Goal: Task Accomplishment & Management: Manage account settings

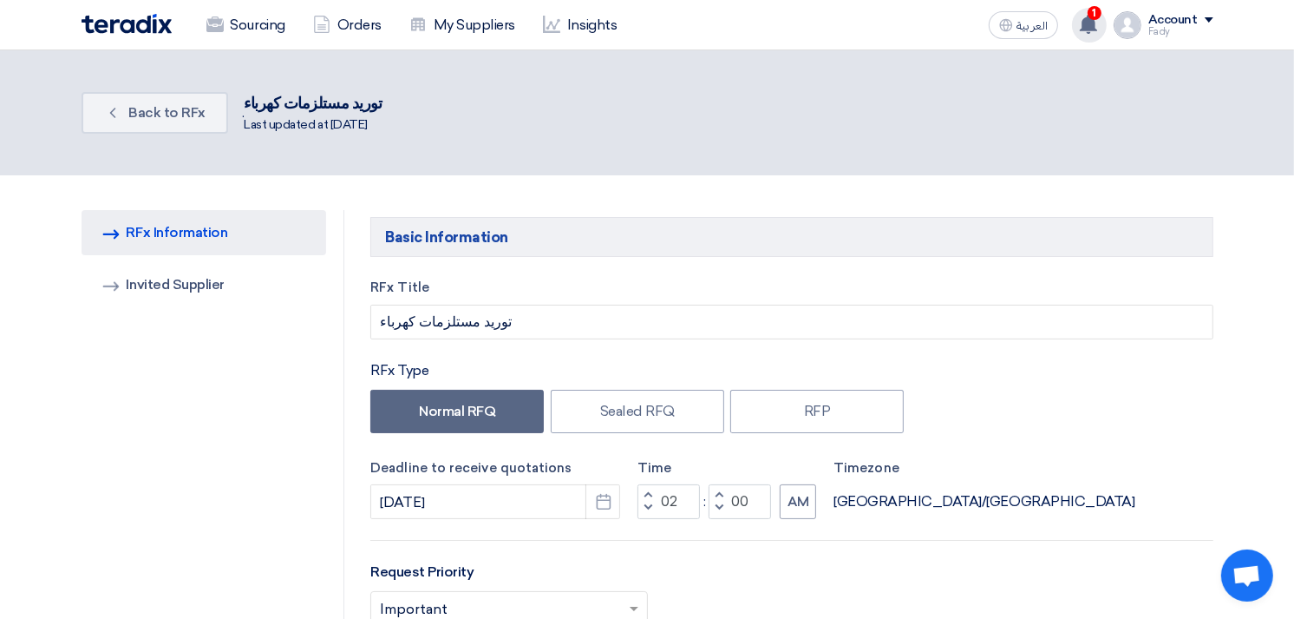
click at [1102, 16] on span "1" at bounding box center [1095, 13] width 14 height 14
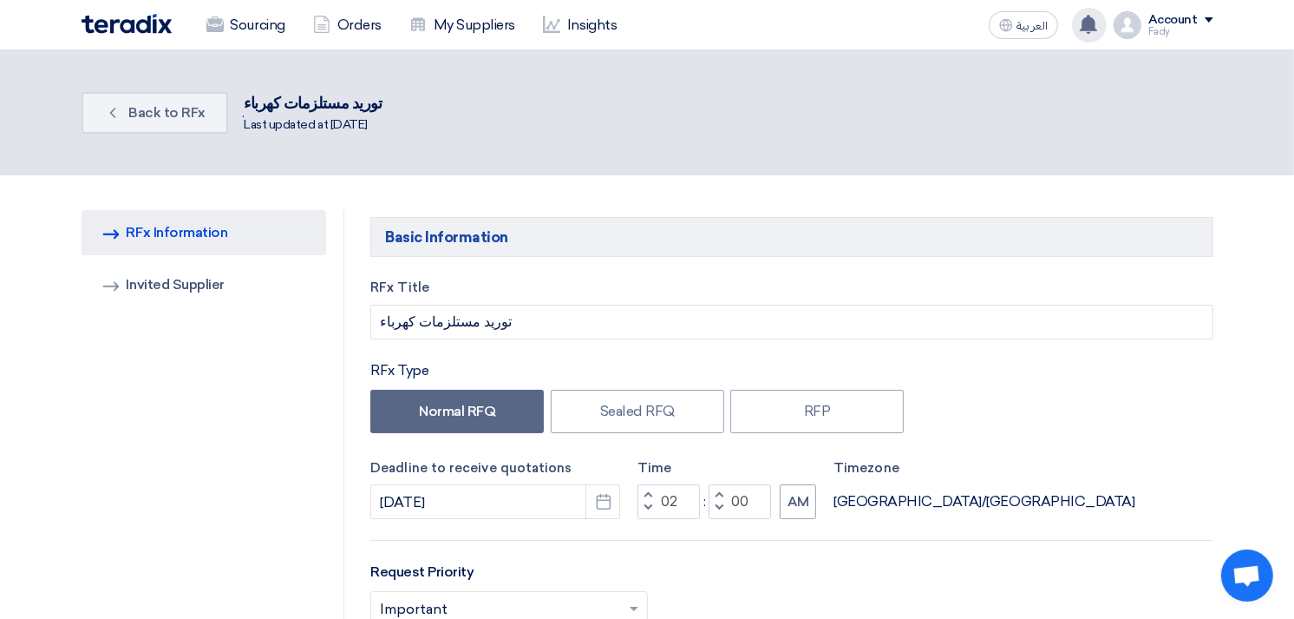
click at [678, 342] on div "RFx Title توريد مستلزمات كهرباء RFx Type Normal RFQ Sealed RFQ RFP Deadline to …" at bounding box center [791, 629] width 868 height 702
click at [246, 15] on link "Sourcing" at bounding box center [246, 25] width 107 height 38
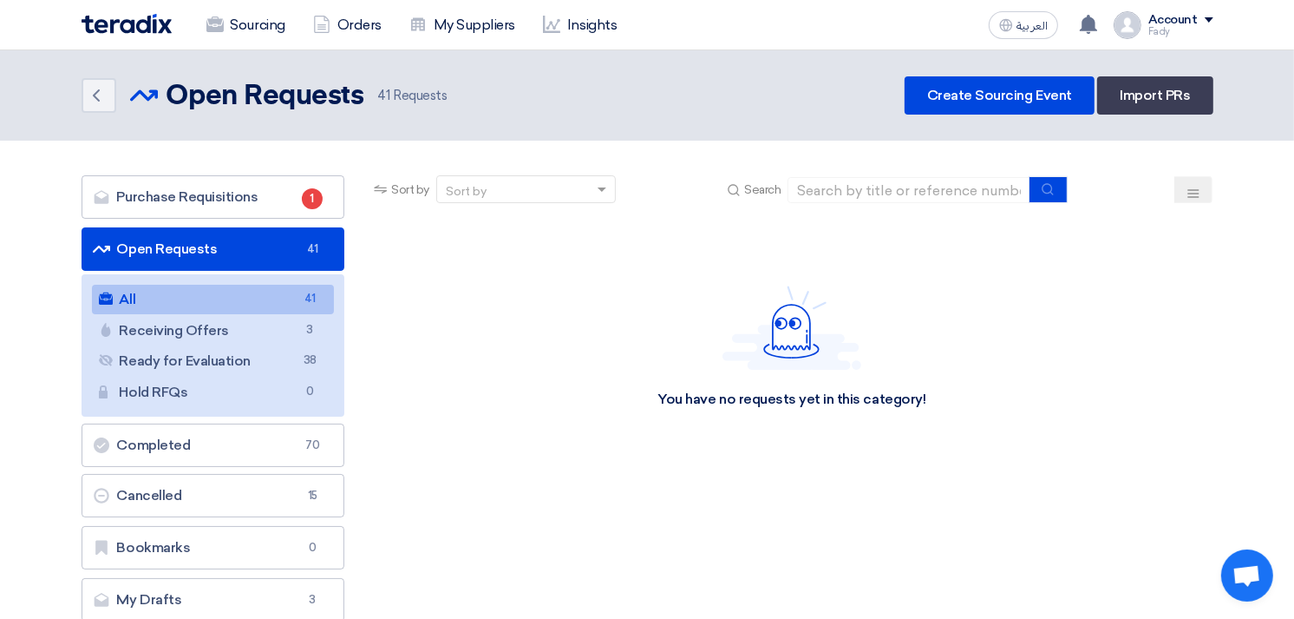
click at [165, 299] on link "All All 41" at bounding box center [213, 299] width 243 height 29
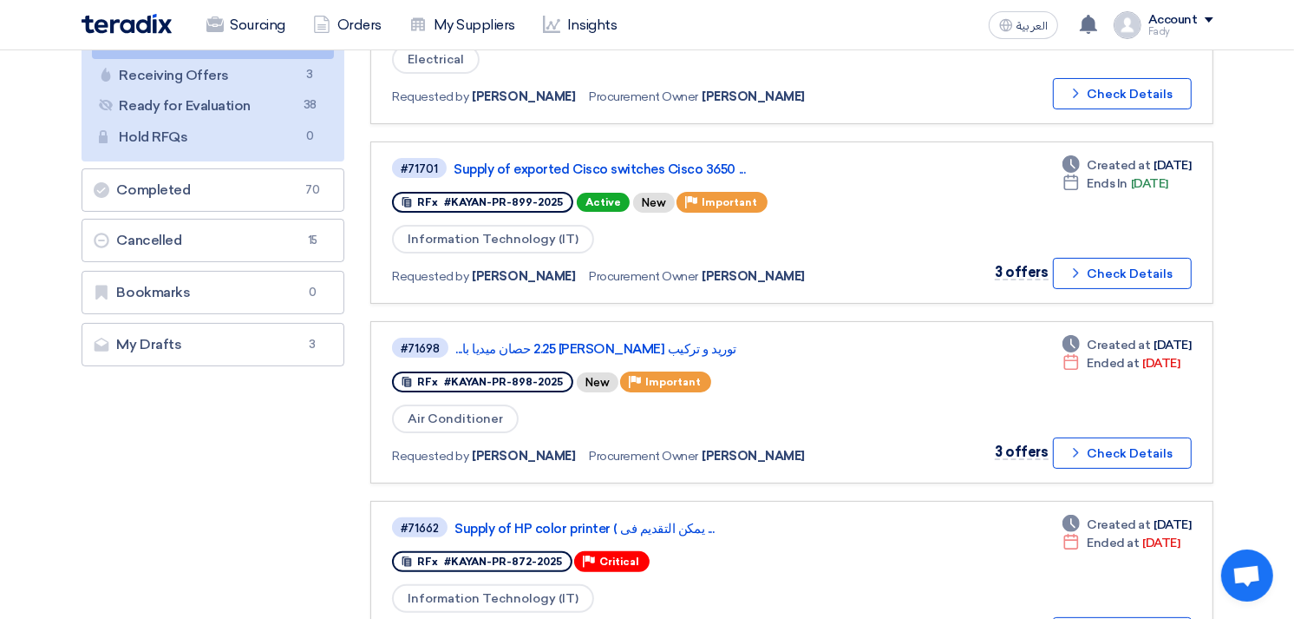
scroll to position [289, 0]
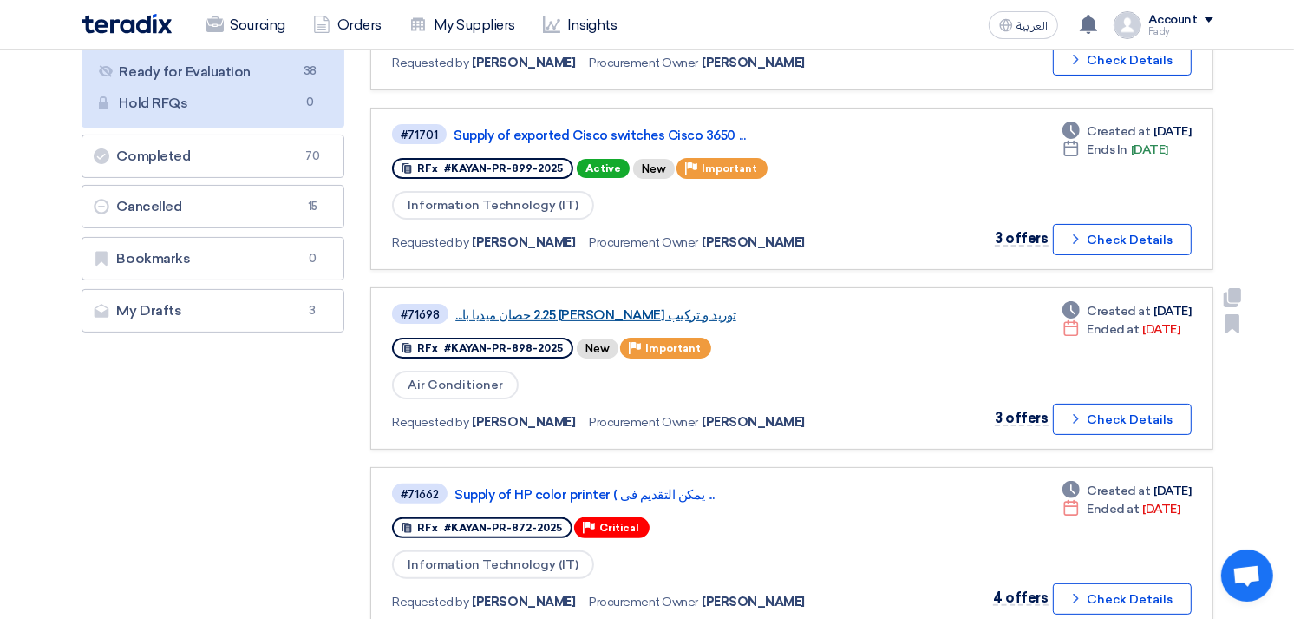
click at [626, 307] on link "توريد و تركيب [PERSON_NAME] 2.25 حصان ميديا با..." at bounding box center [672, 315] width 434 height 16
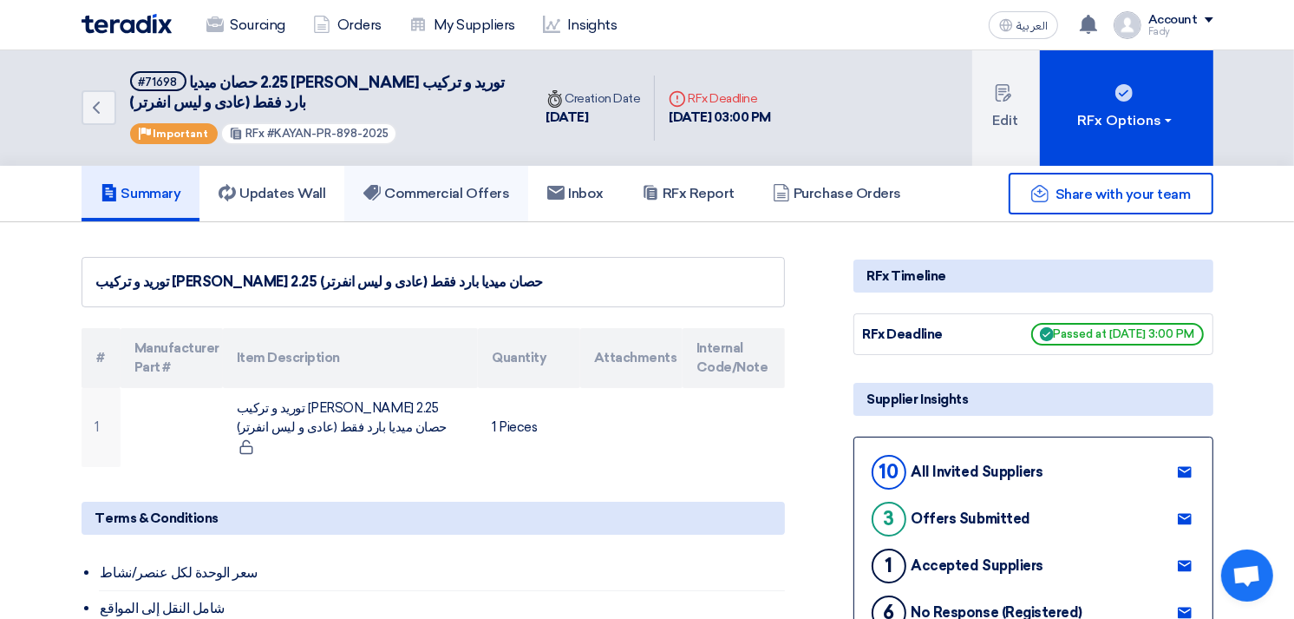
click at [448, 198] on h5 "Commercial Offers" at bounding box center [436, 193] width 146 height 17
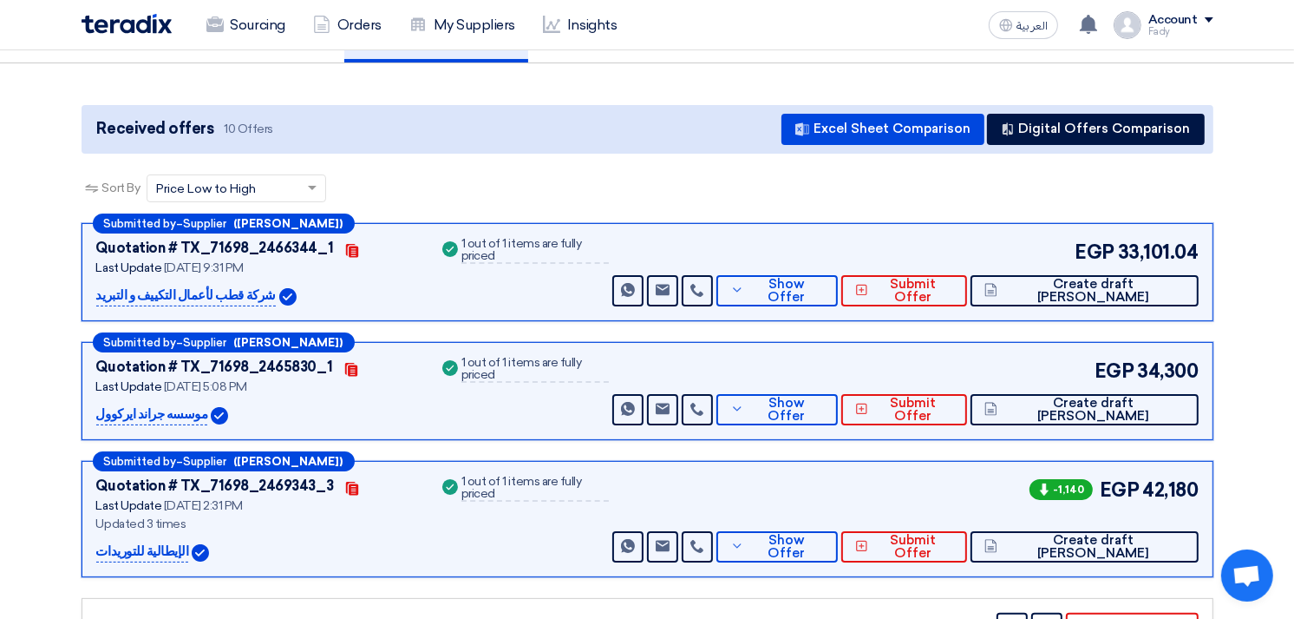
scroll to position [193, 0]
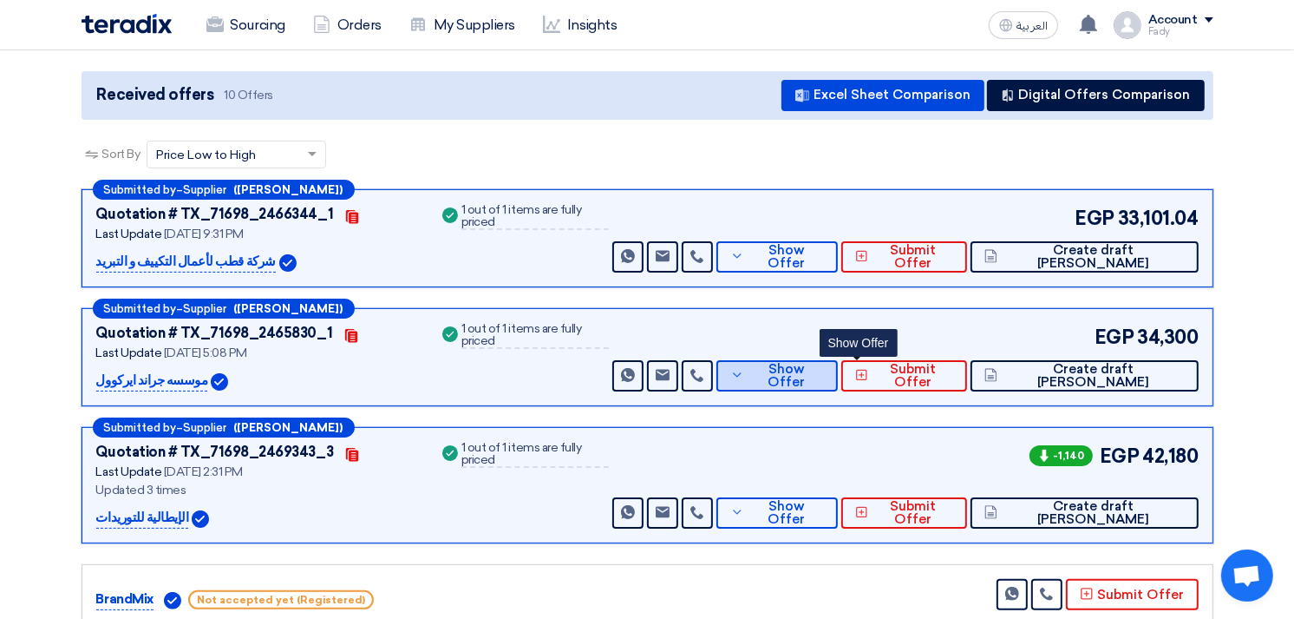
click at [838, 363] on button "Show Offer" at bounding box center [777, 375] width 121 height 31
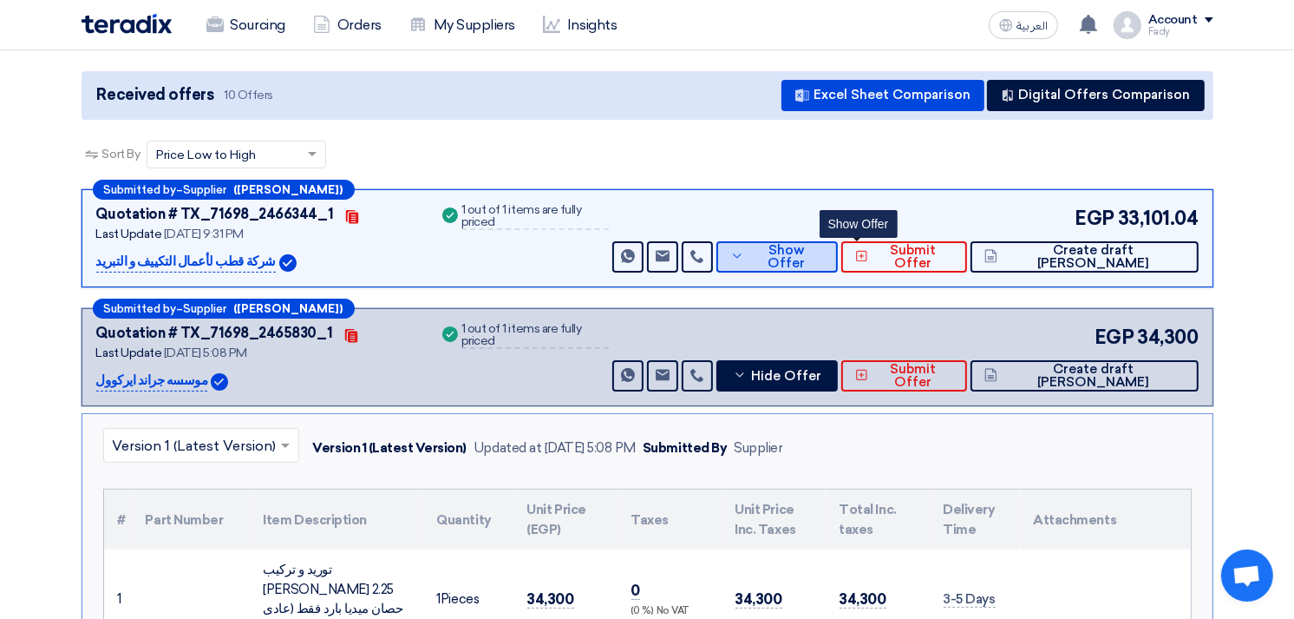
click at [838, 262] on button "Show Offer" at bounding box center [777, 256] width 121 height 31
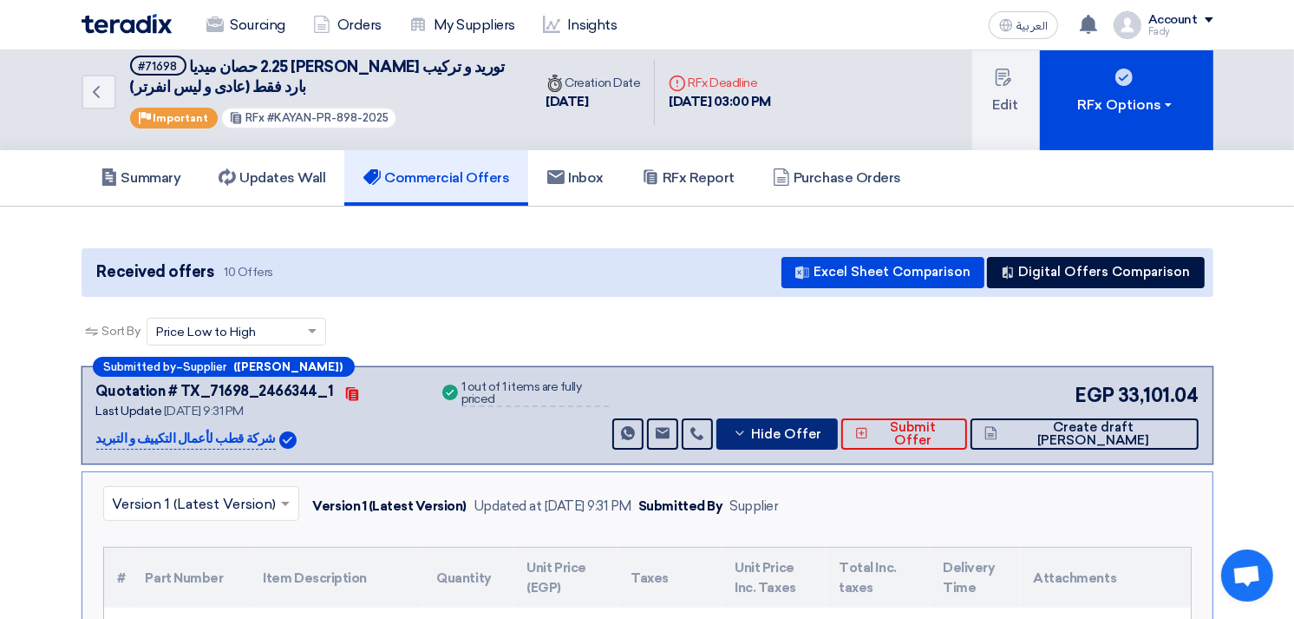
scroll to position [0, 0]
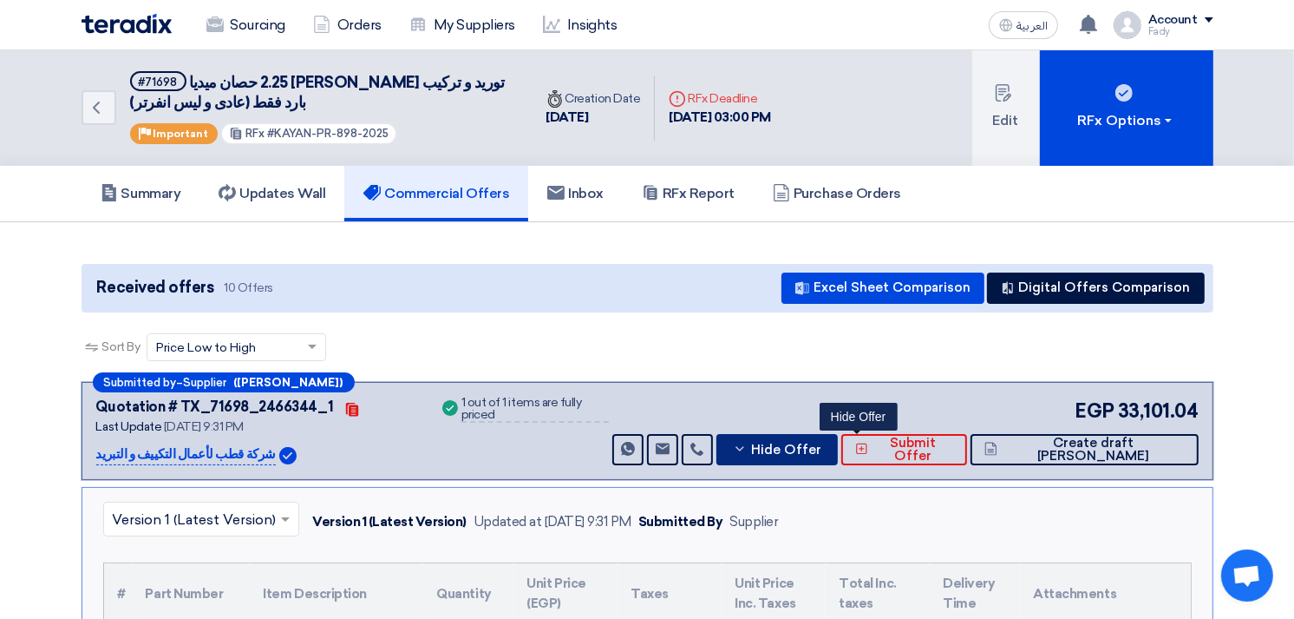
click at [822, 451] on span "Hide Offer" at bounding box center [786, 449] width 70 height 13
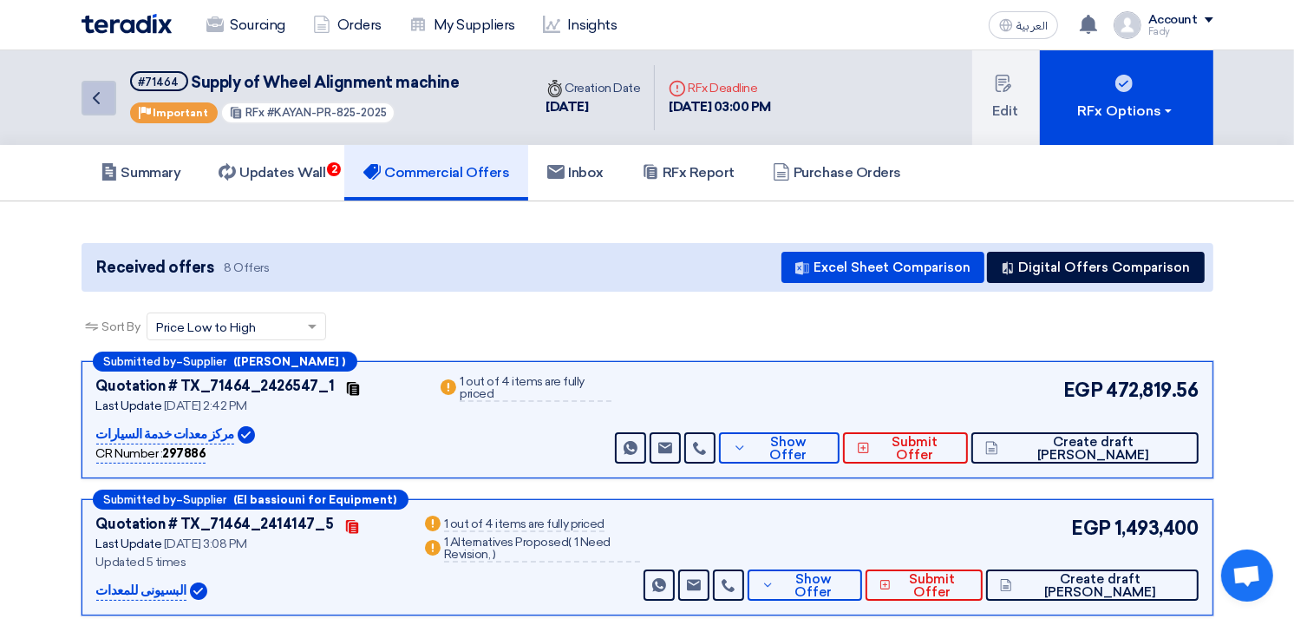
click at [93, 92] on icon "Back" at bounding box center [96, 98] width 21 height 21
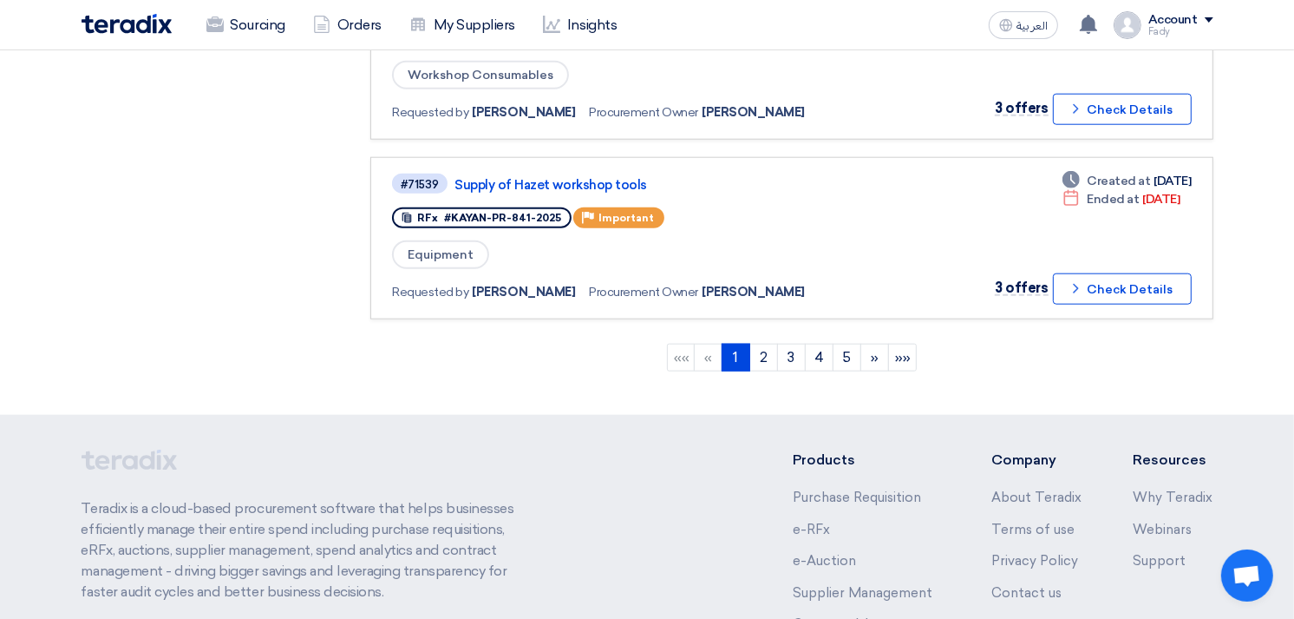
scroll to position [1832, 0]
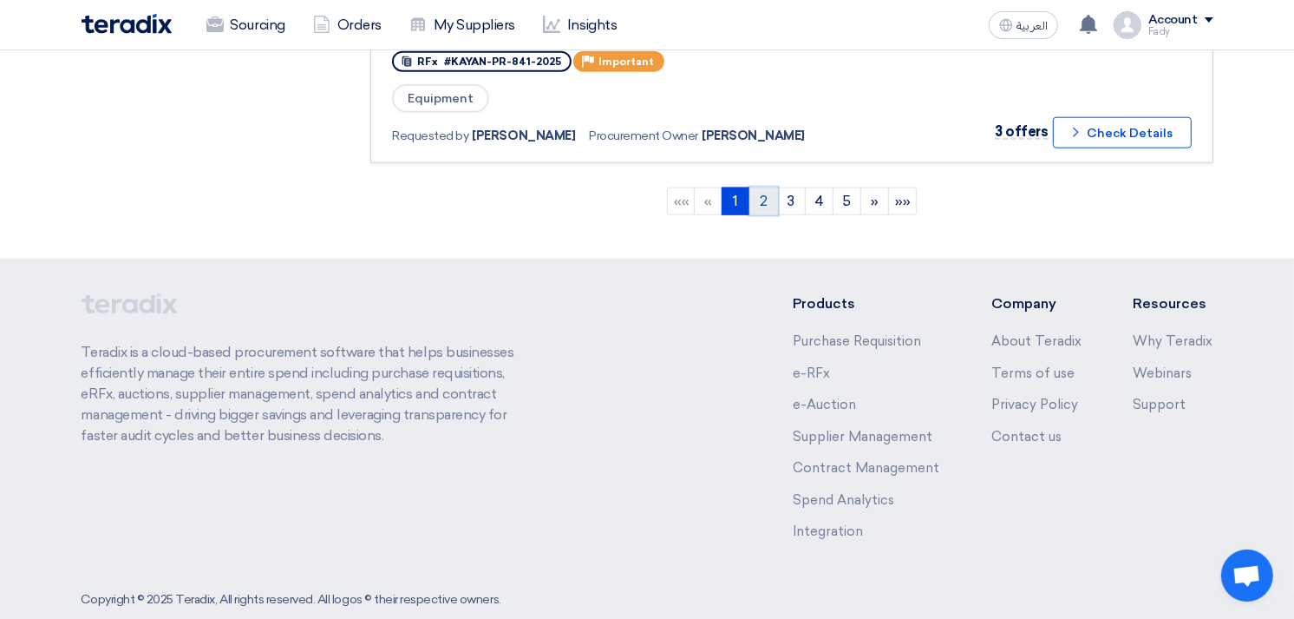
click at [759, 187] on link "2" at bounding box center [764, 201] width 29 height 28
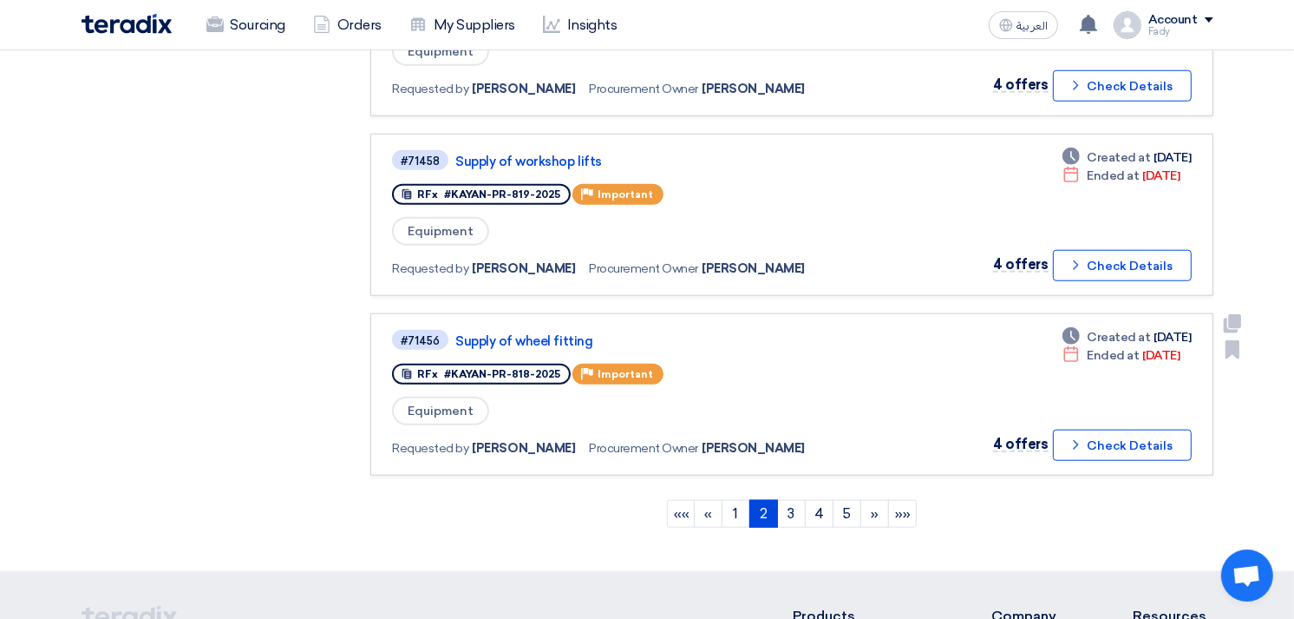
scroll to position [1542, 0]
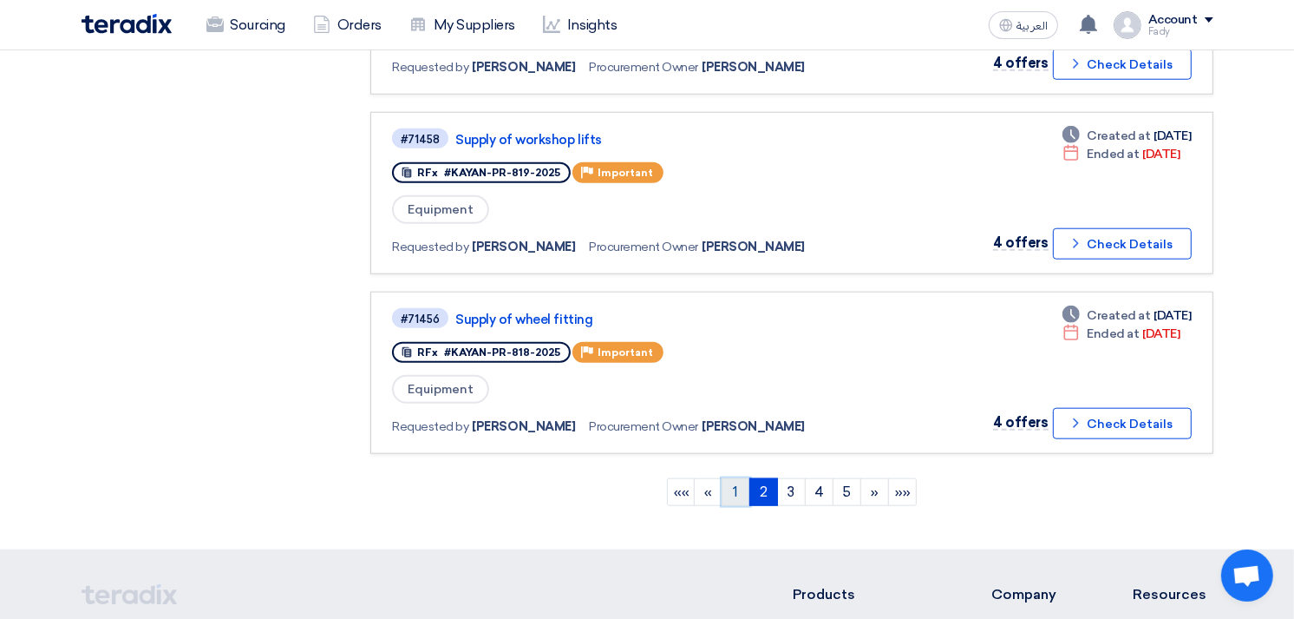
click at [743, 478] on link "1" at bounding box center [736, 492] width 29 height 28
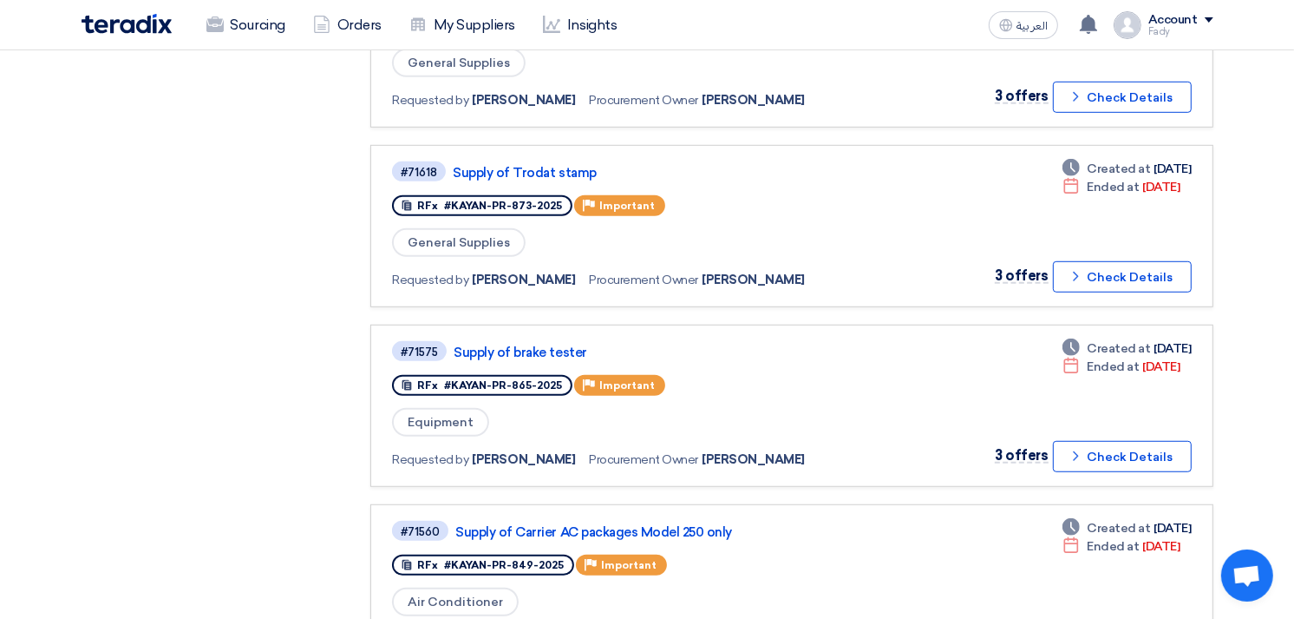
scroll to position [965, 0]
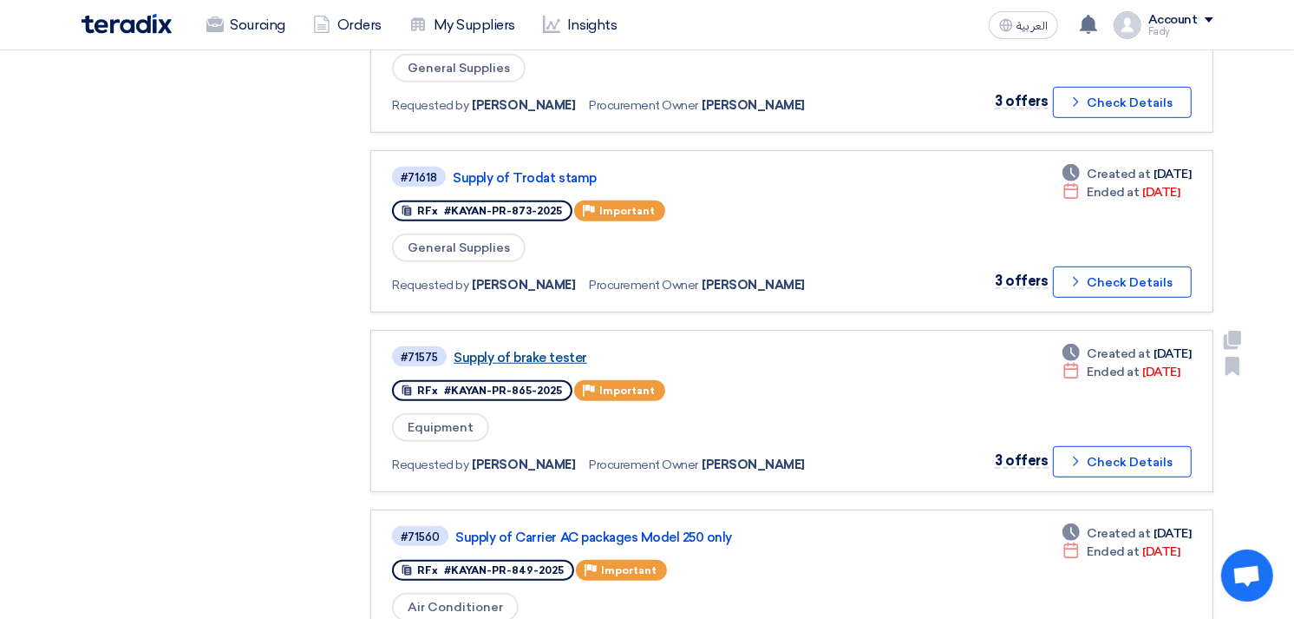
click at [543, 350] on link "Supply of brake tester" at bounding box center [671, 358] width 434 height 16
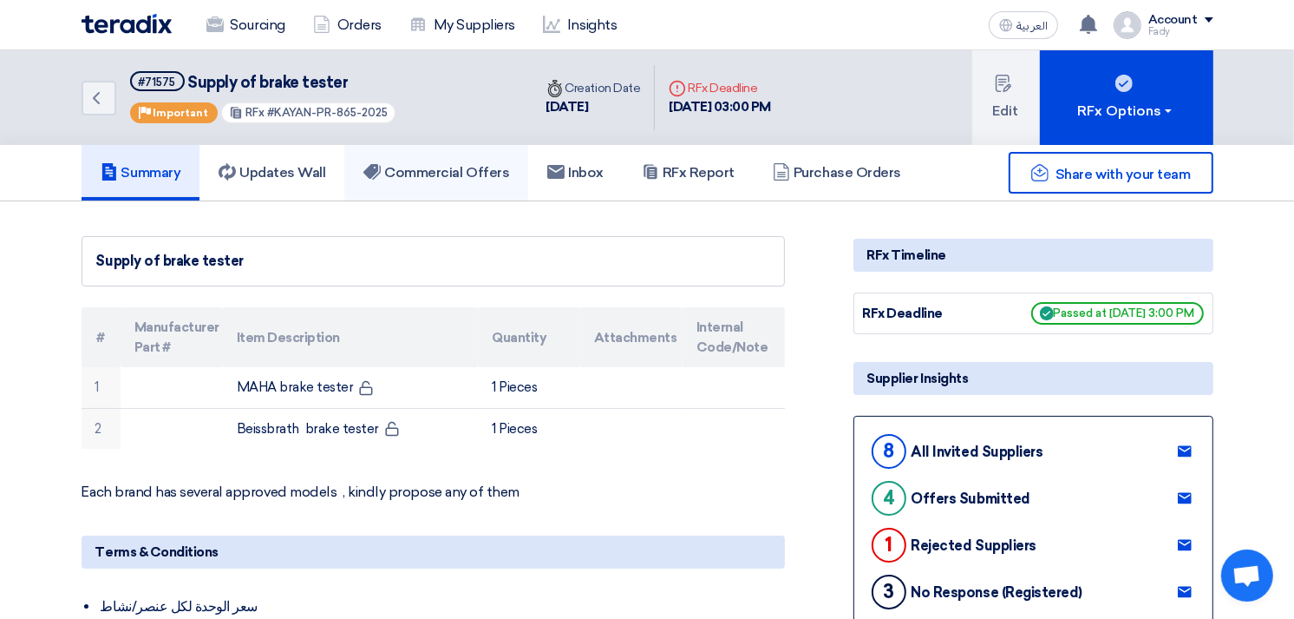
click at [499, 160] on link "Commercial Offers" at bounding box center [436, 173] width 184 height 56
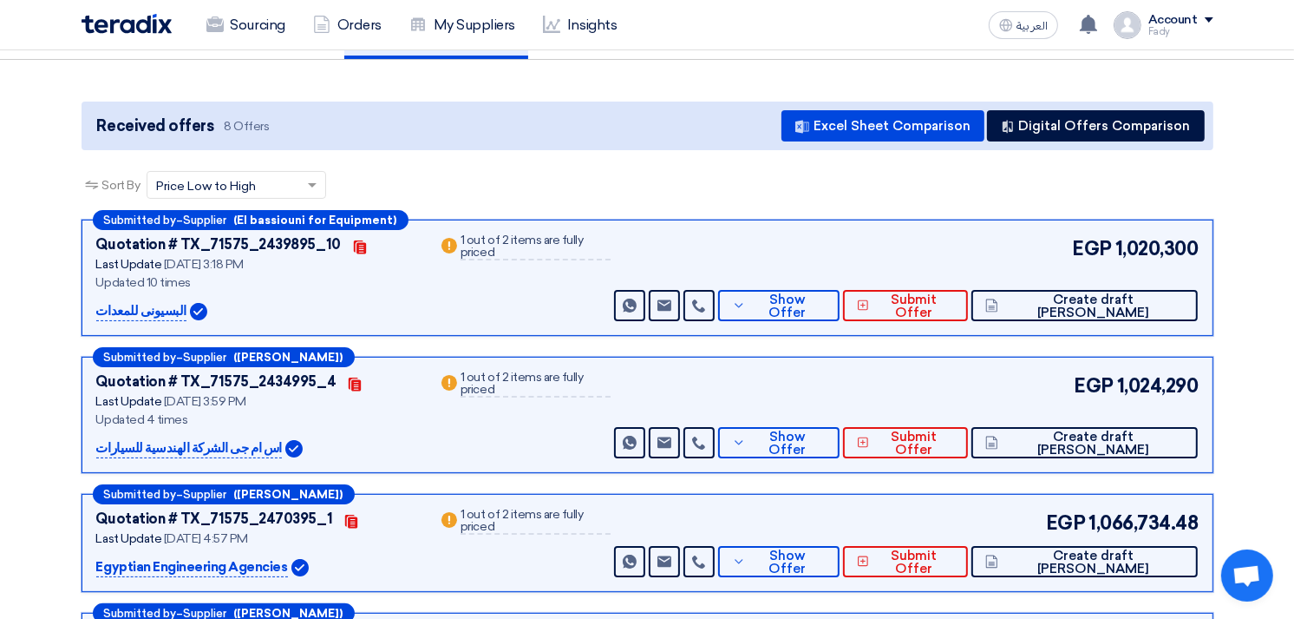
scroll to position [193, 0]
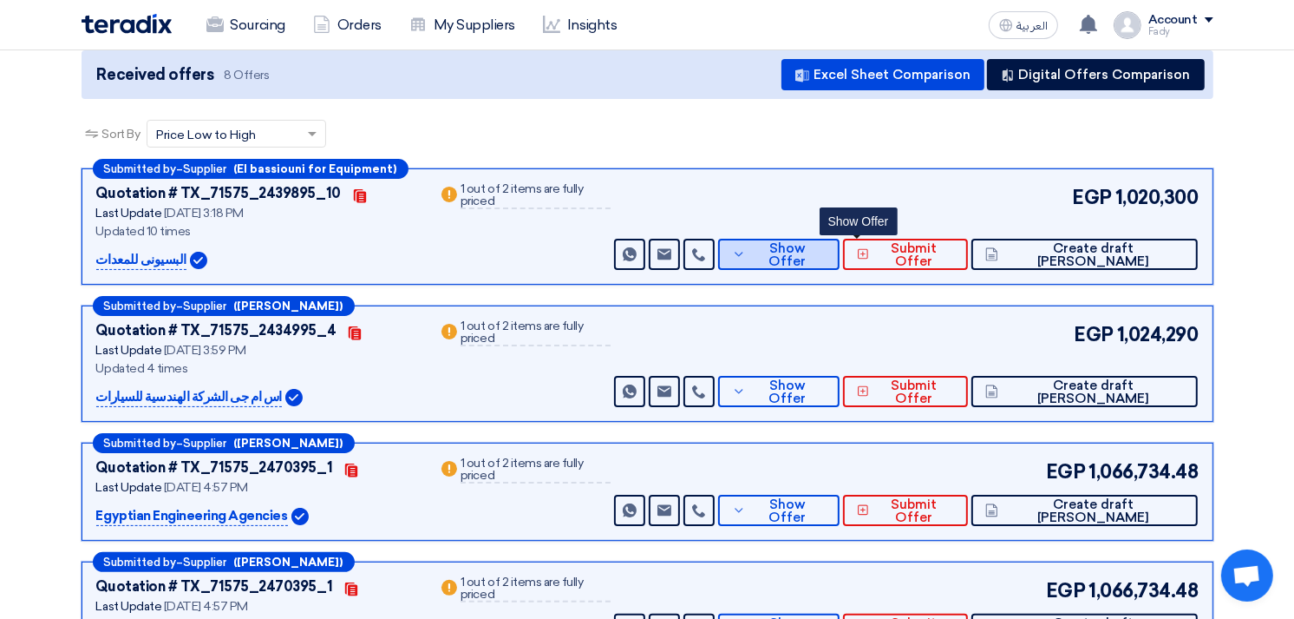
click at [826, 250] on span "Show Offer" at bounding box center [787, 255] width 75 height 26
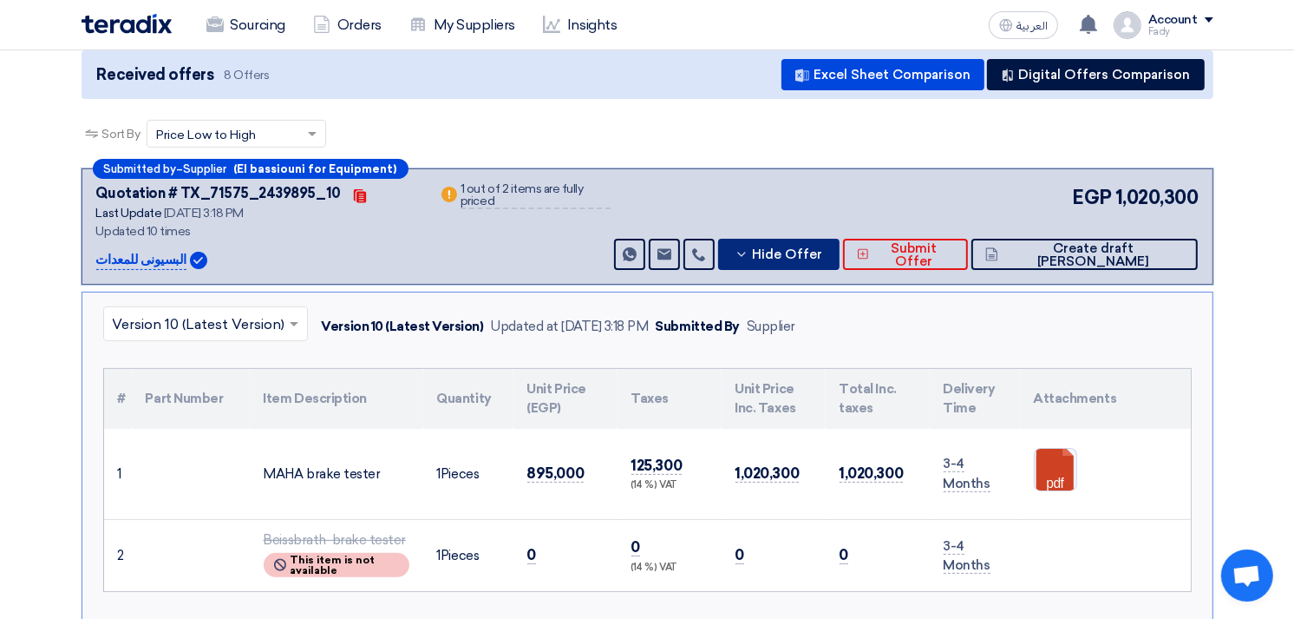
scroll to position [578, 0]
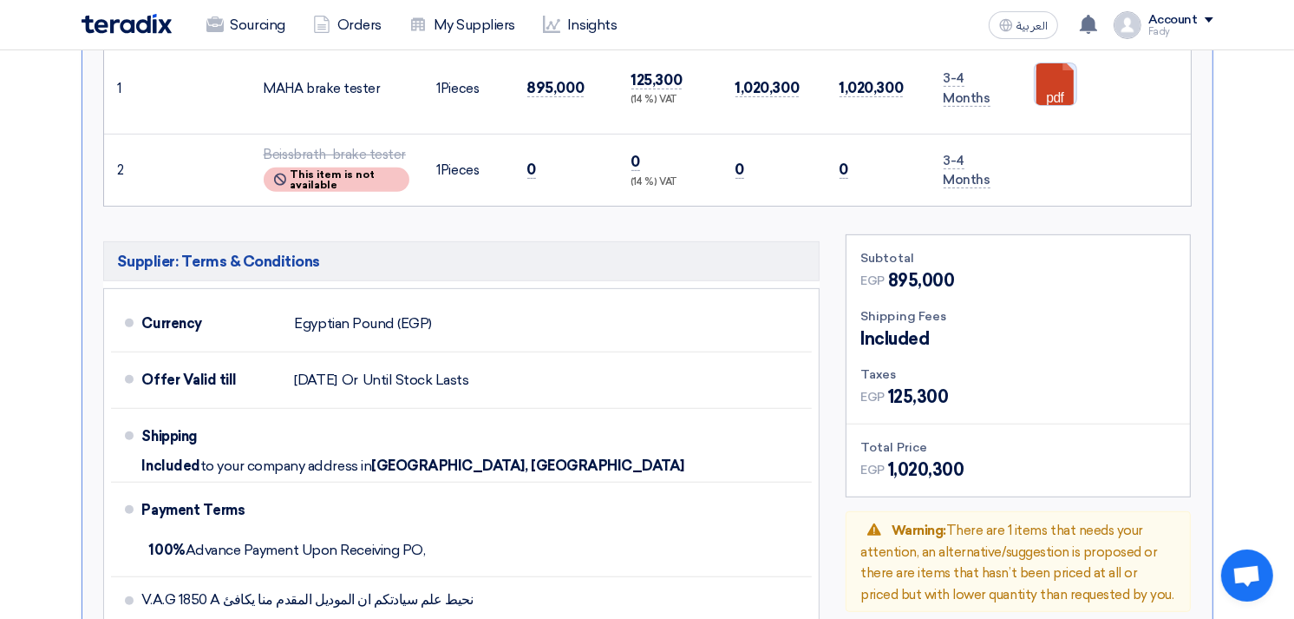
click at [1064, 72] on link at bounding box center [1104, 115] width 139 height 104
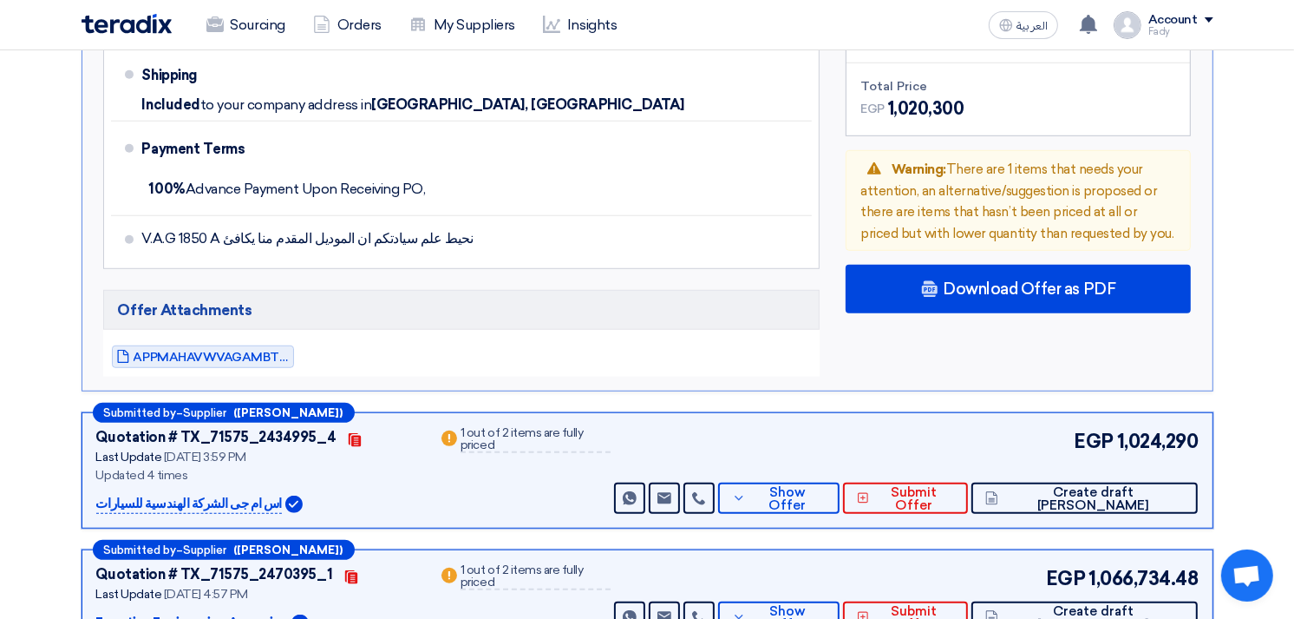
scroll to position [964, 0]
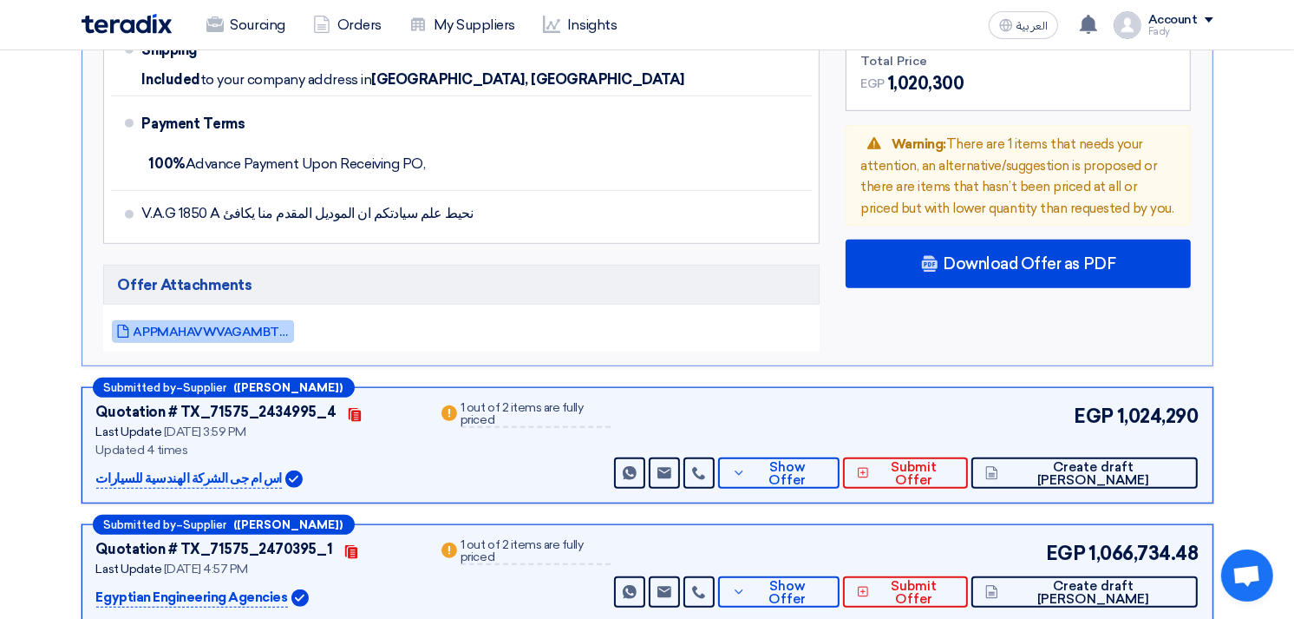
click at [256, 325] on span "APPMAHAVWVAGAMBTEUROSYSTEMEN_1759407492530.pdf" at bounding box center [212, 331] width 156 height 13
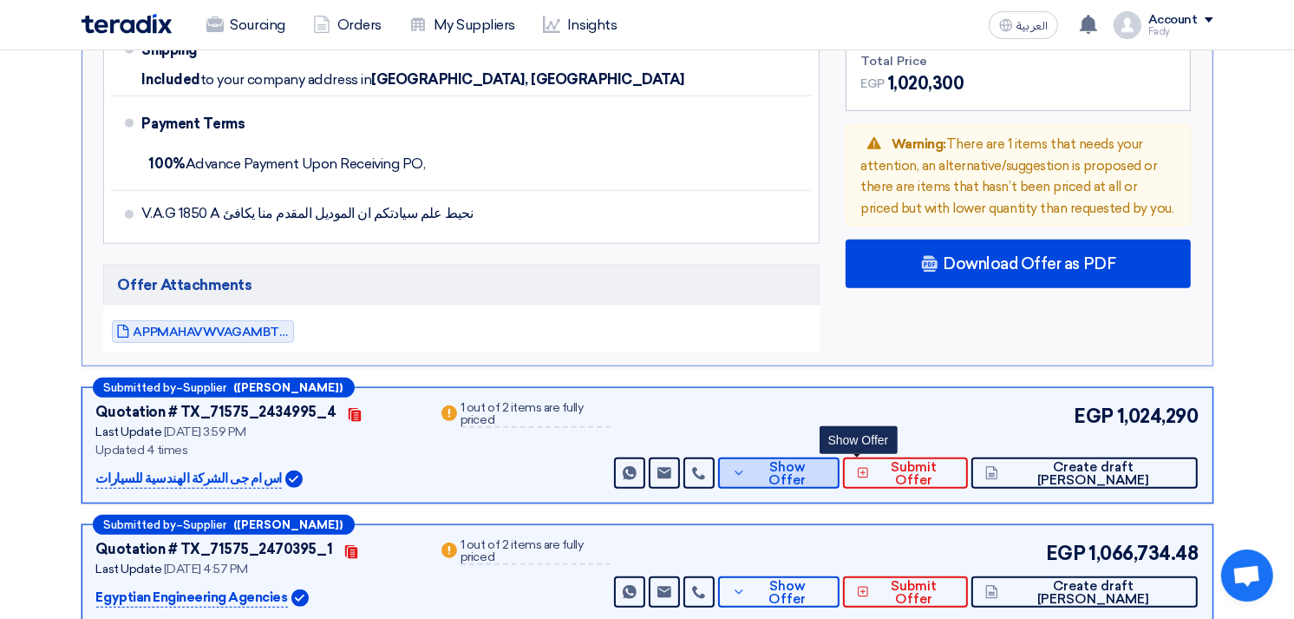
drag, startPoint x: 834, startPoint y: 471, endPoint x: 841, endPoint y: 466, distance: 9.4
click at [826, 469] on span "Show Offer" at bounding box center [787, 474] width 75 height 26
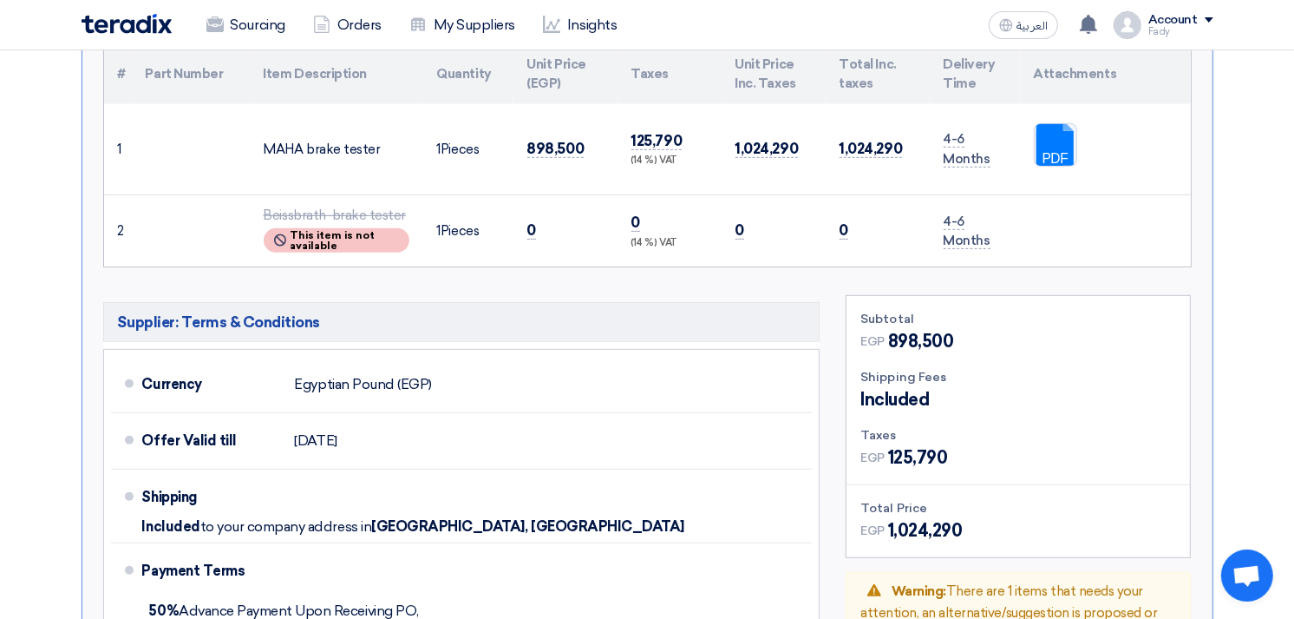
scroll to position [481, 0]
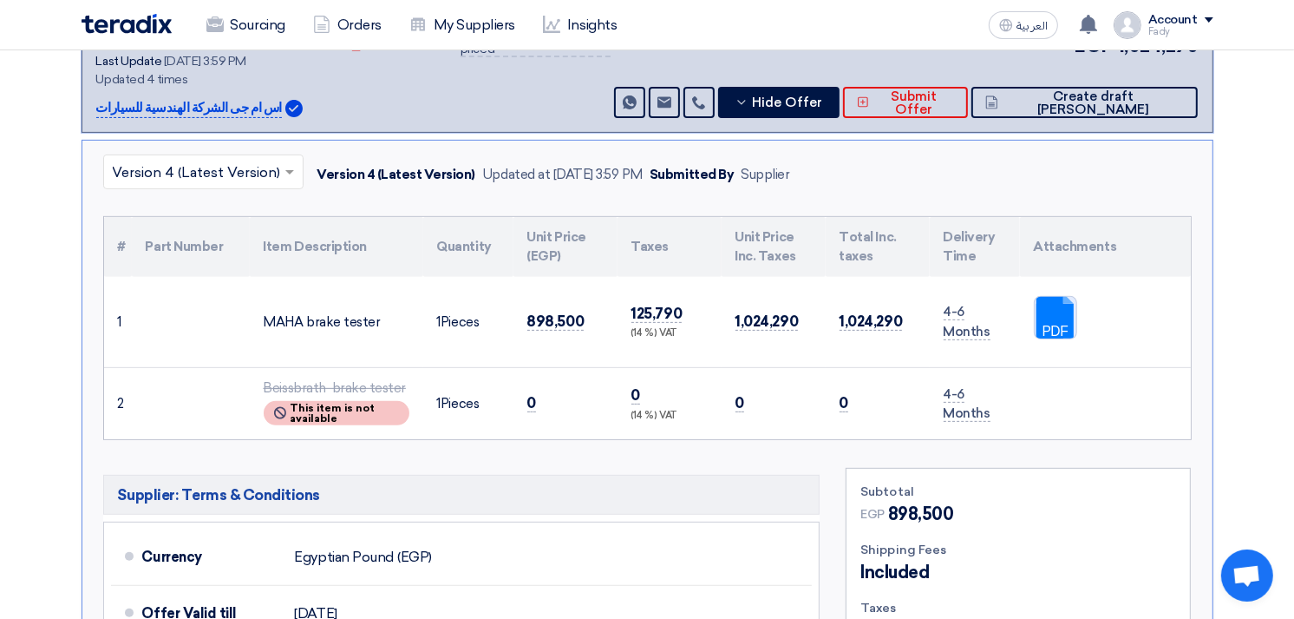
click at [1054, 302] on link at bounding box center [1104, 349] width 139 height 104
click at [1065, 318] on link at bounding box center [1104, 349] width 139 height 104
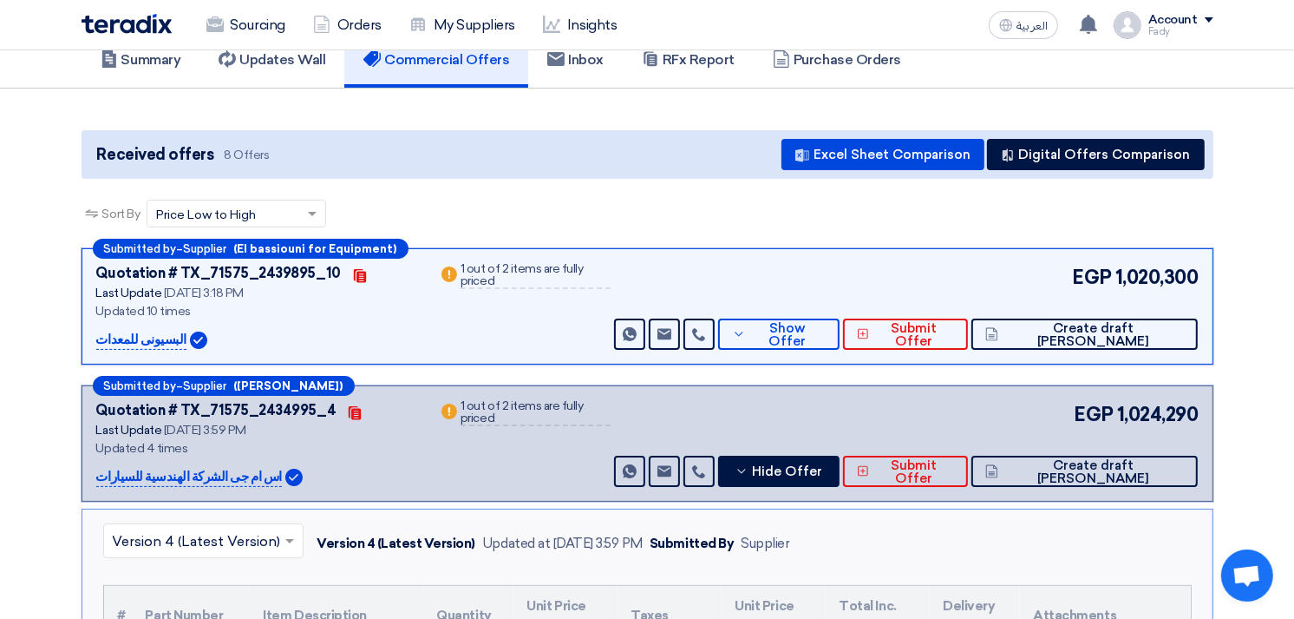
scroll to position [96, 0]
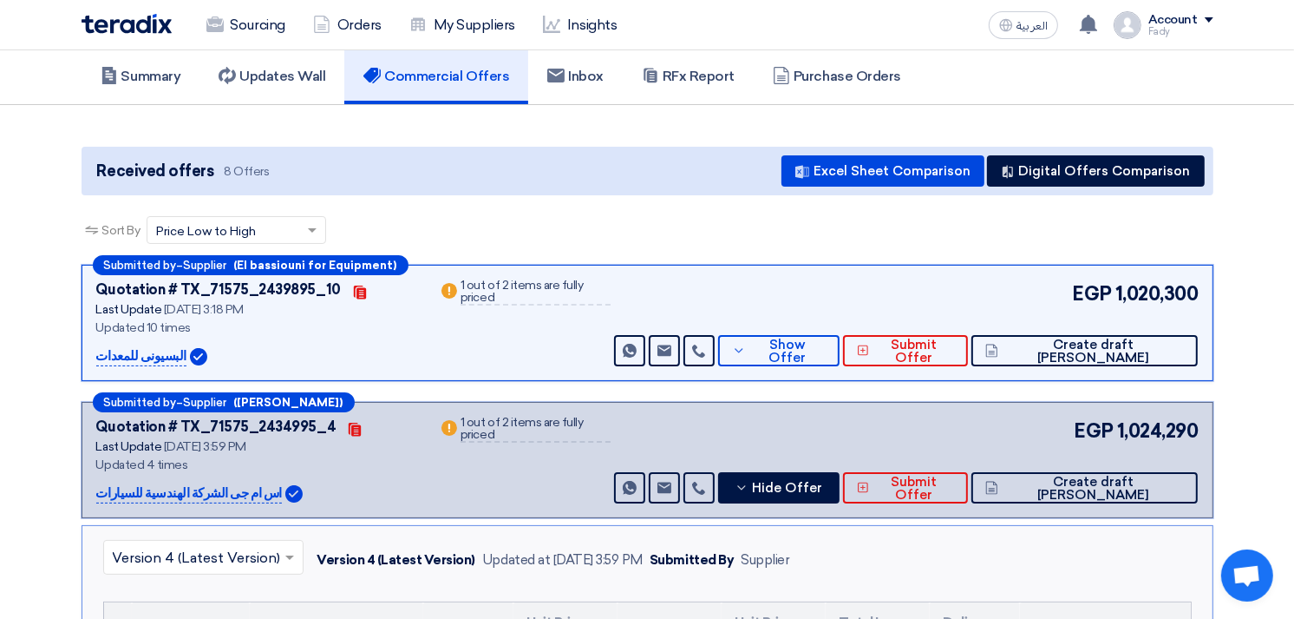
click at [833, 365] on div "Submitted by – Supplier (El bassiouni for Equipment) Quotation # TX_71575_24398…" at bounding box center [648, 323] width 1132 height 116
click at [826, 347] on span "Show Offer" at bounding box center [787, 351] width 75 height 26
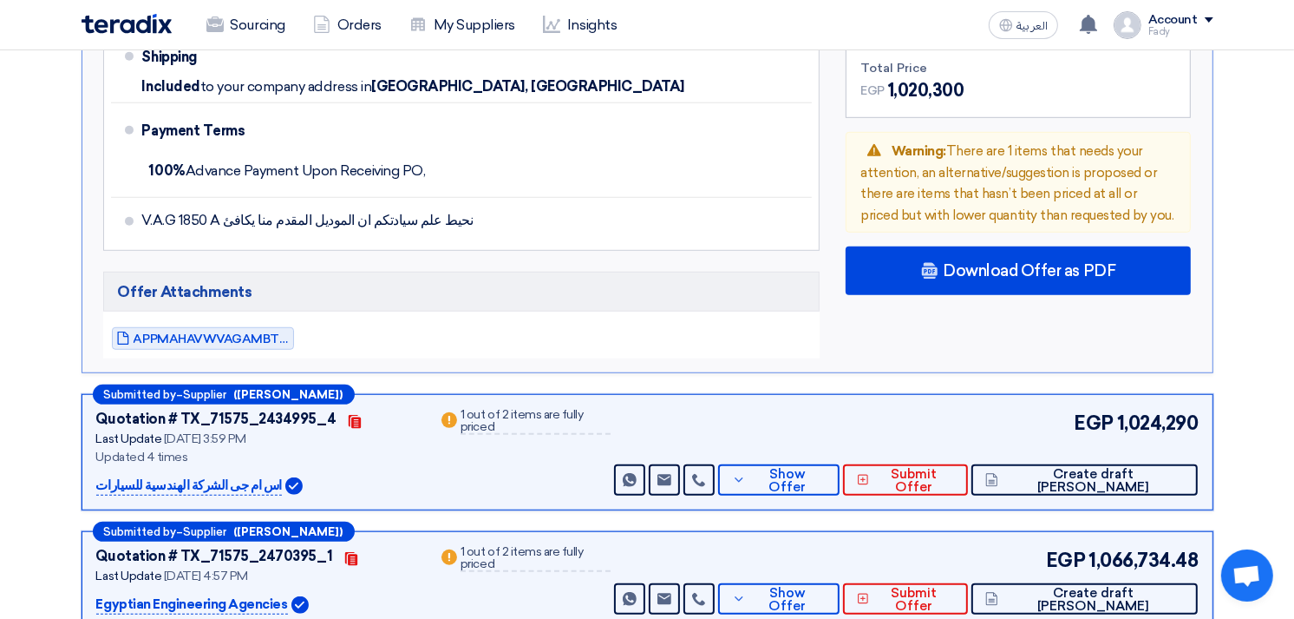
scroll to position [1060, 0]
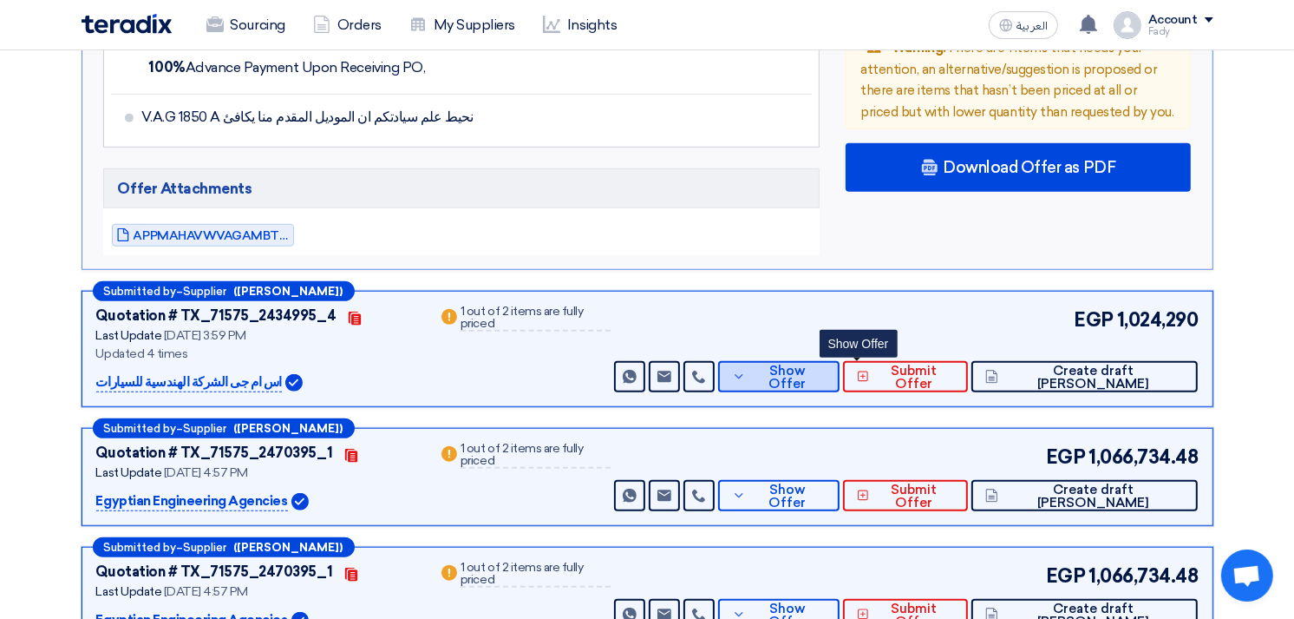
click at [826, 371] on span "Show Offer" at bounding box center [787, 377] width 75 height 26
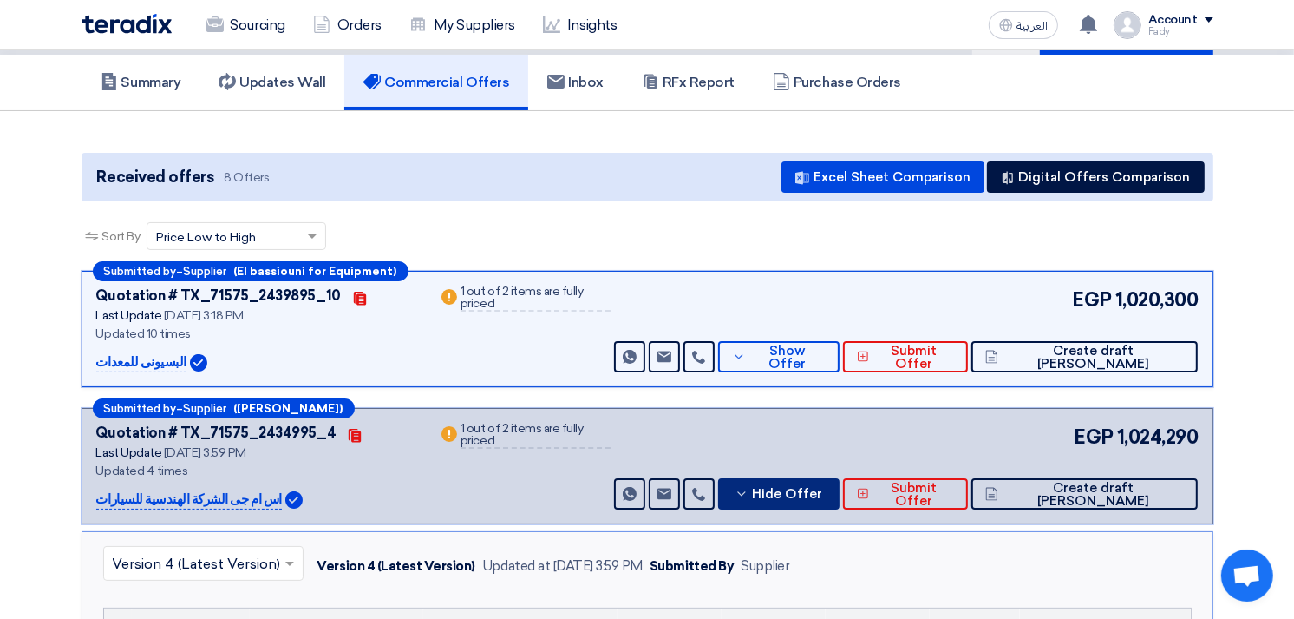
scroll to position [0, 0]
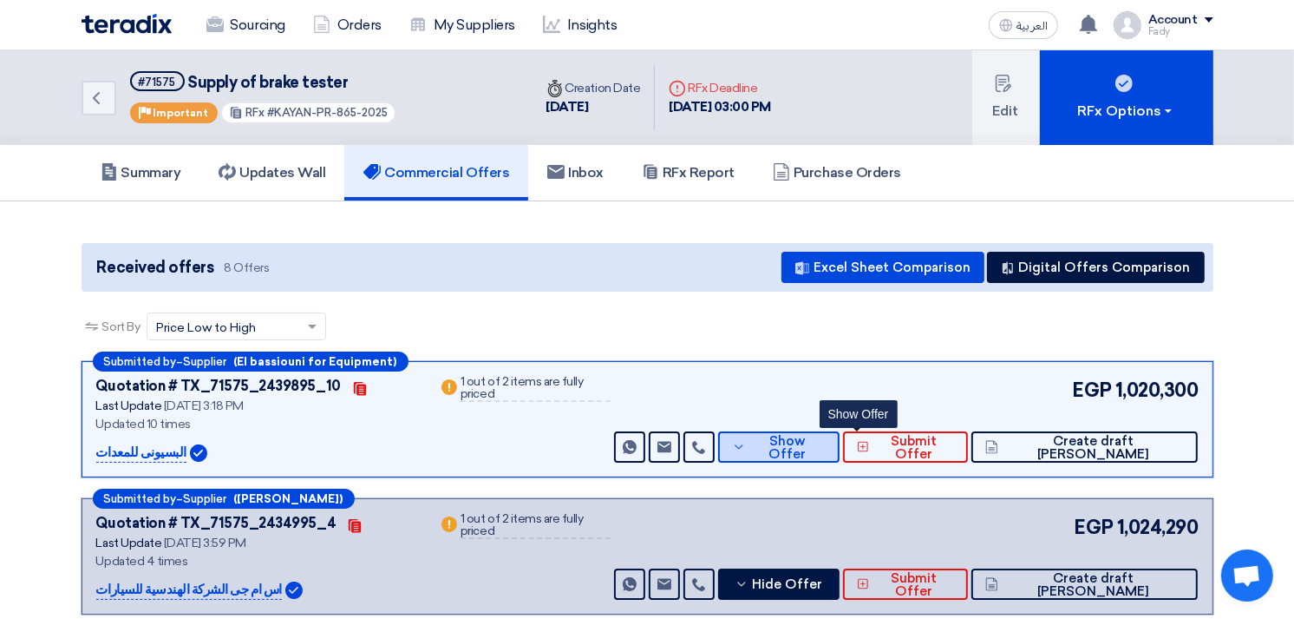
click at [826, 448] on span "Show Offer" at bounding box center [787, 448] width 75 height 26
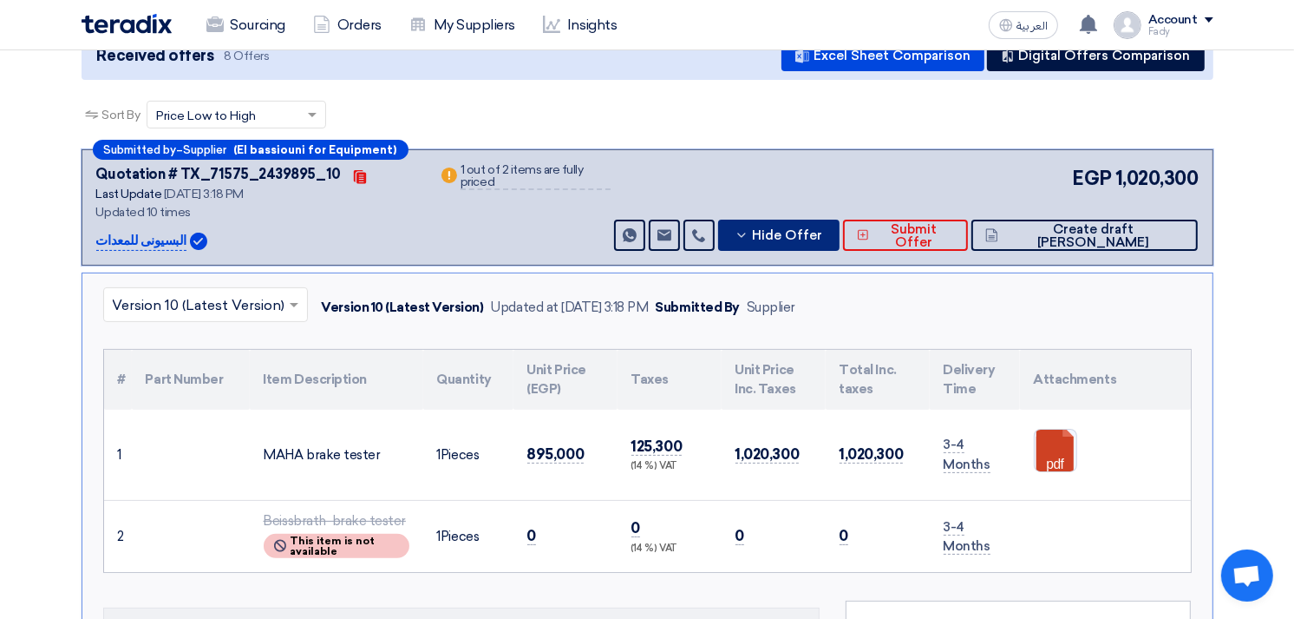
scroll to position [193, 0]
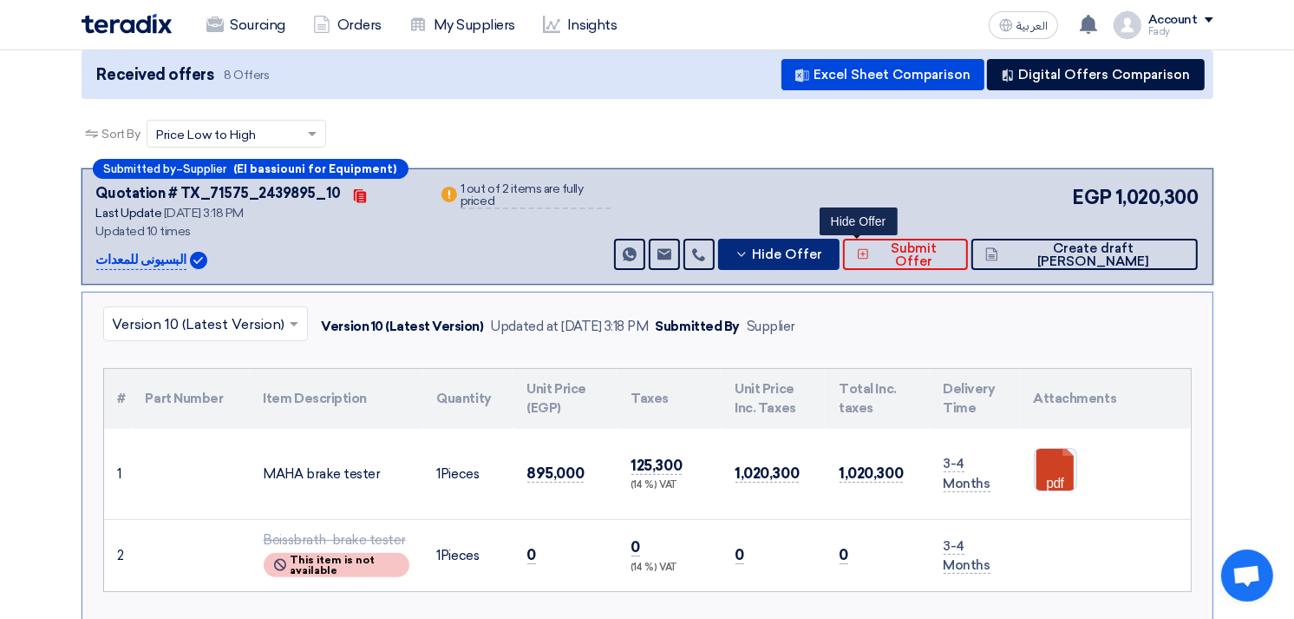
click at [823, 248] on span "Hide Offer" at bounding box center [788, 254] width 70 height 13
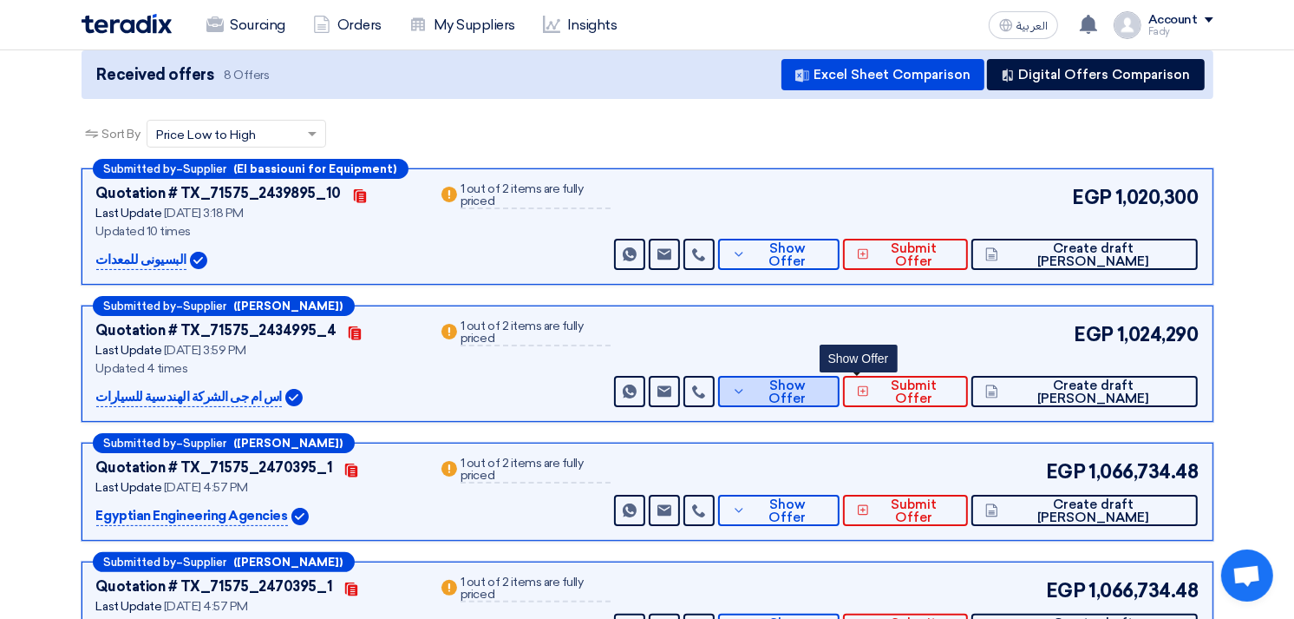
click at [826, 385] on span "Show Offer" at bounding box center [787, 392] width 75 height 26
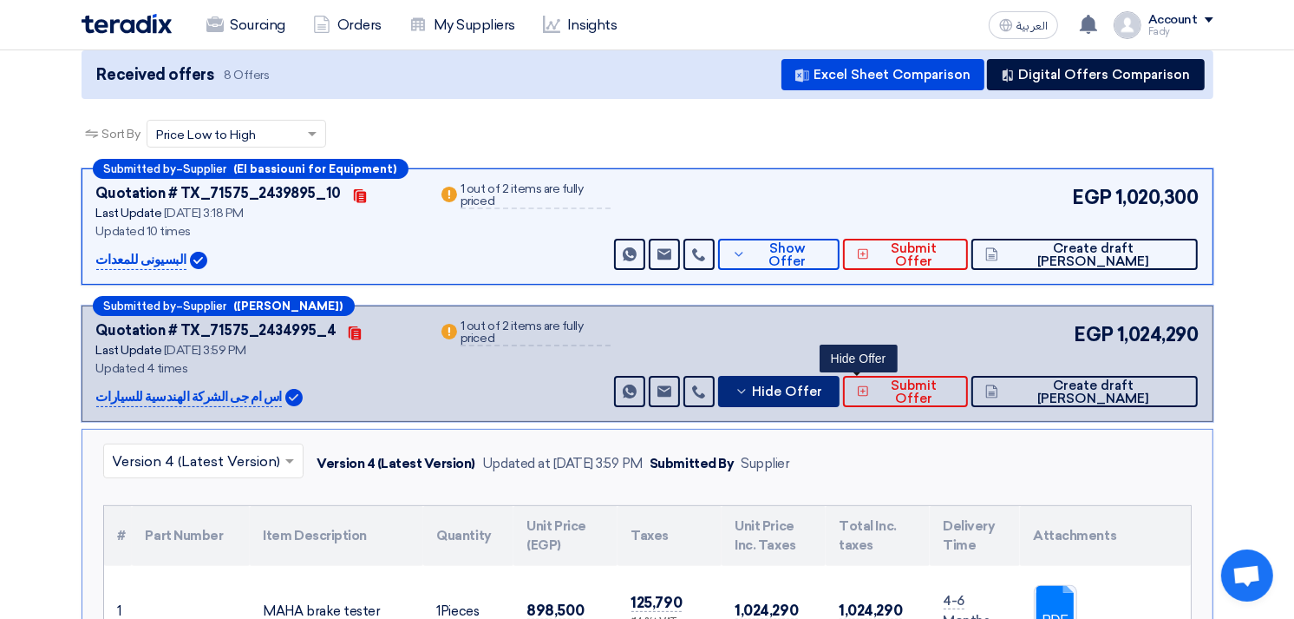
click at [823, 389] on span "Hide Offer" at bounding box center [788, 391] width 70 height 13
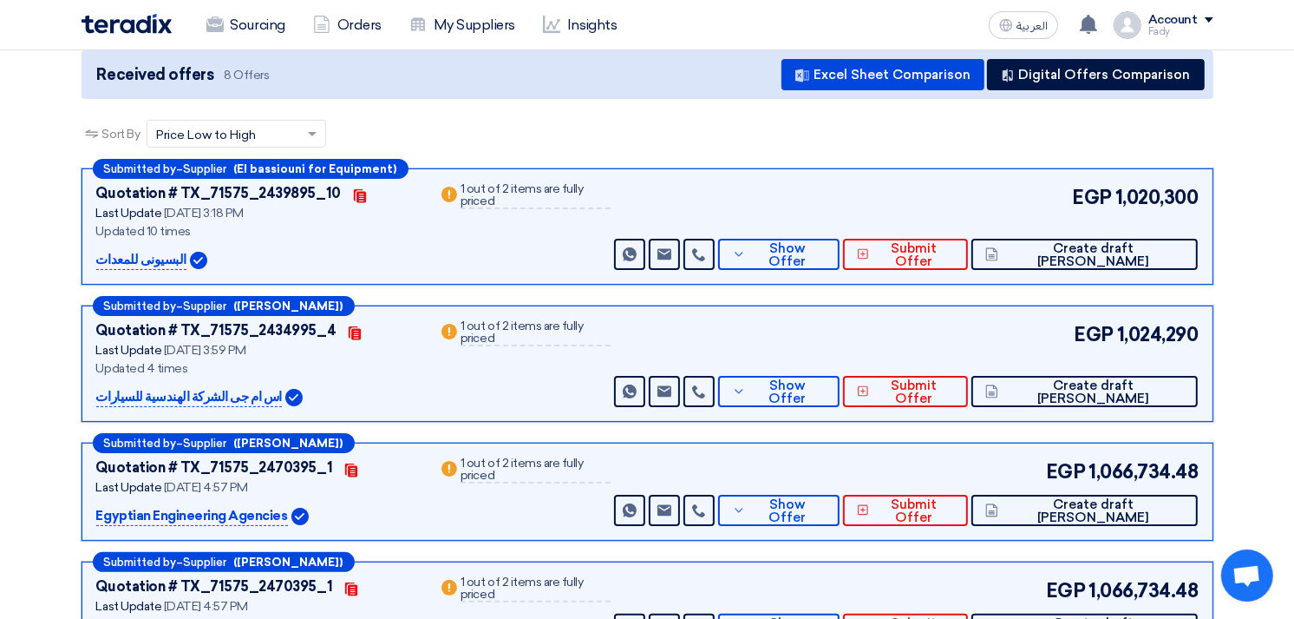
click at [885, 291] on div "Submitted by – Supplier (El bassiouni for Equipment) Quotation # TX_71575_24398…" at bounding box center [648, 580] width 1158 height 824
click at [826, 256] on span "Show Offer" at bounding box center [787, 255] width 75 height 26
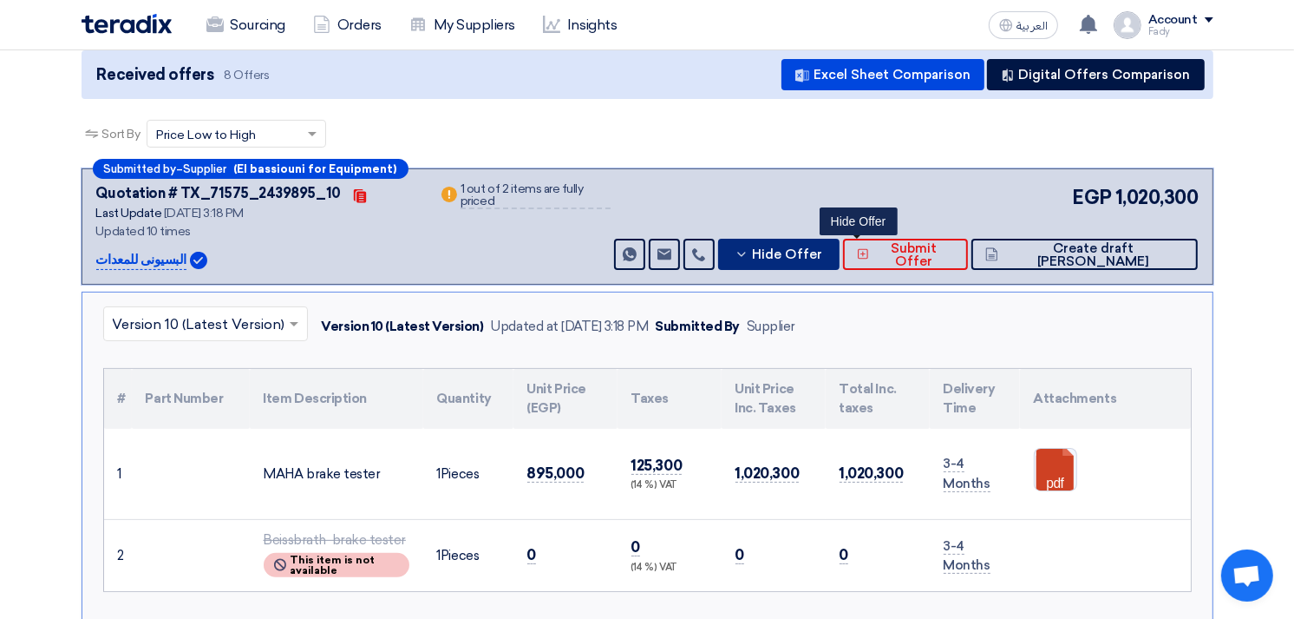
click at [823, 256] on span "Hide Offer" at bounding box center [788, 254] width 70 height 13
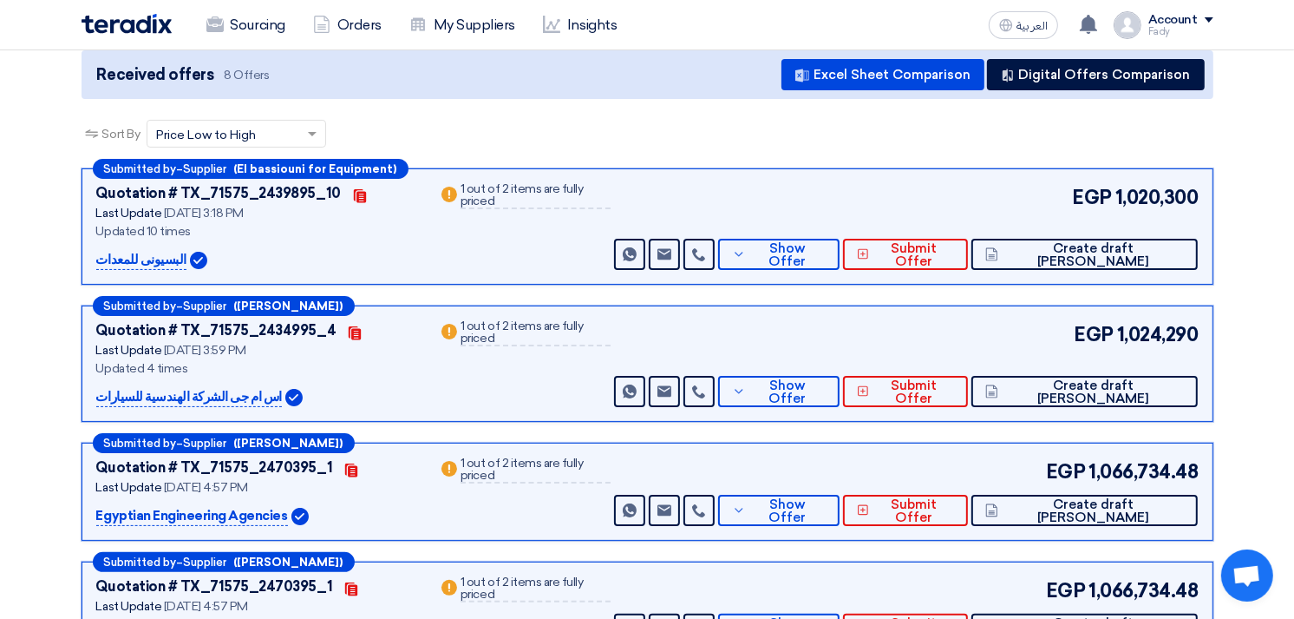
click at [912, 146] on div "Sort By Sort by × Price Low to High ×" at bounding box center [648, 144] width 1132 height 49
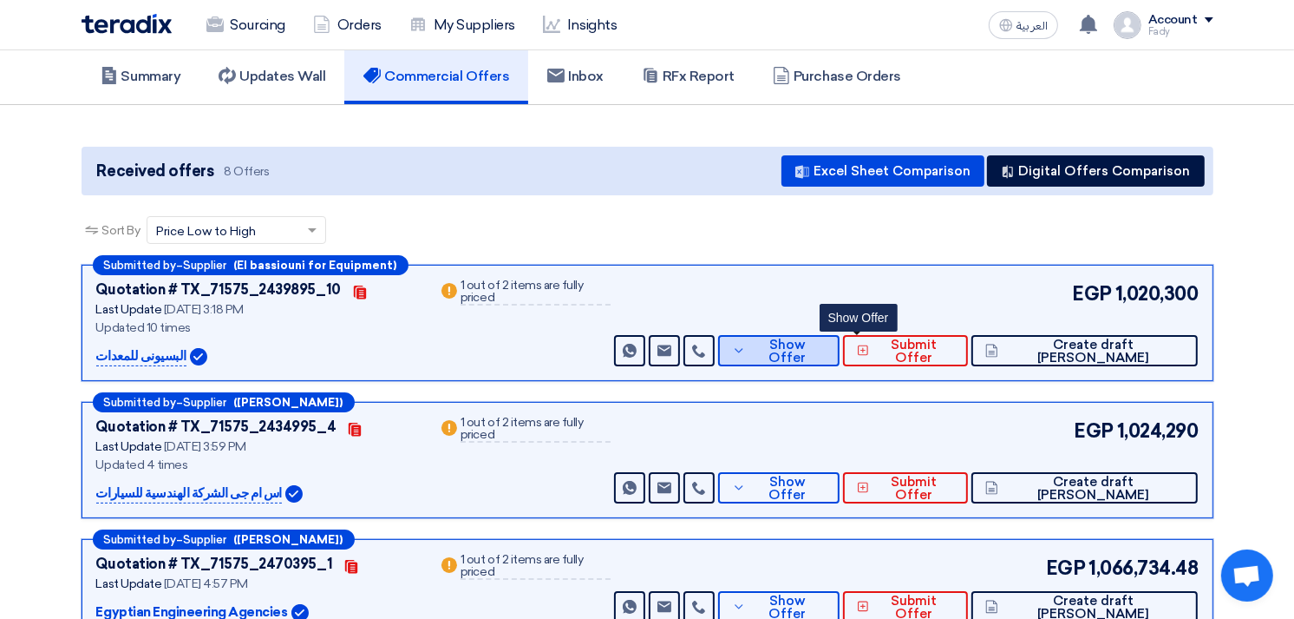
click at [840, 338] on button "Show Offer" at bounding box center [778, 350] width 121 height 31
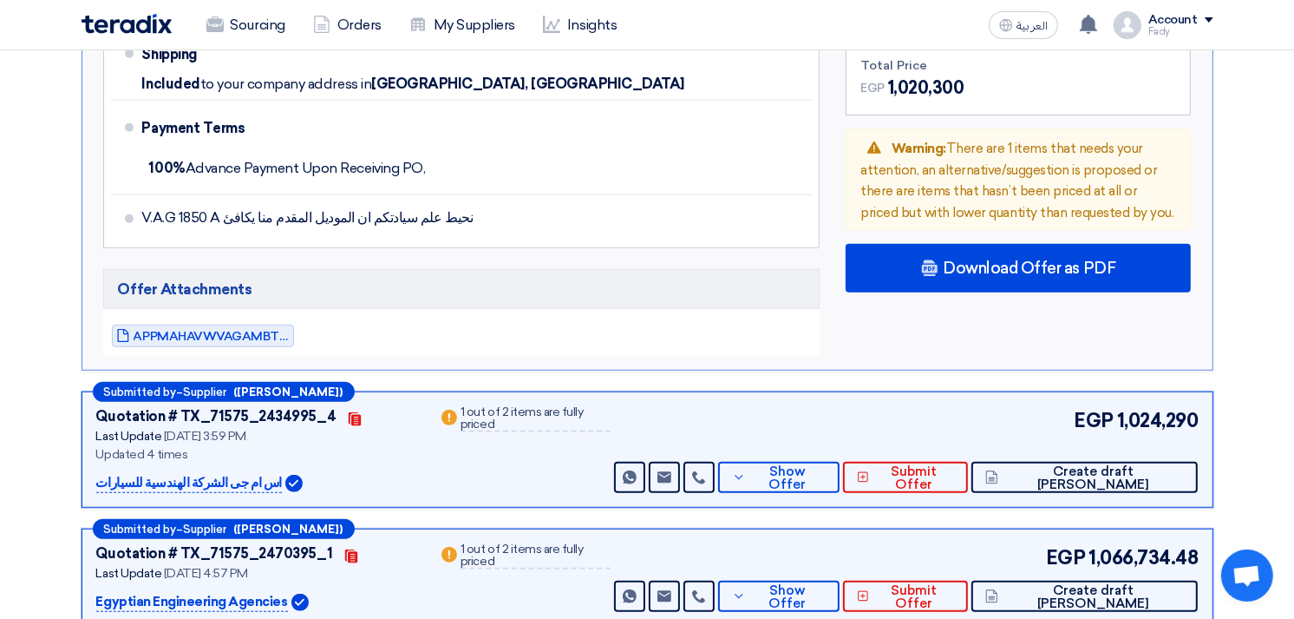
scroll to position [964, 0]
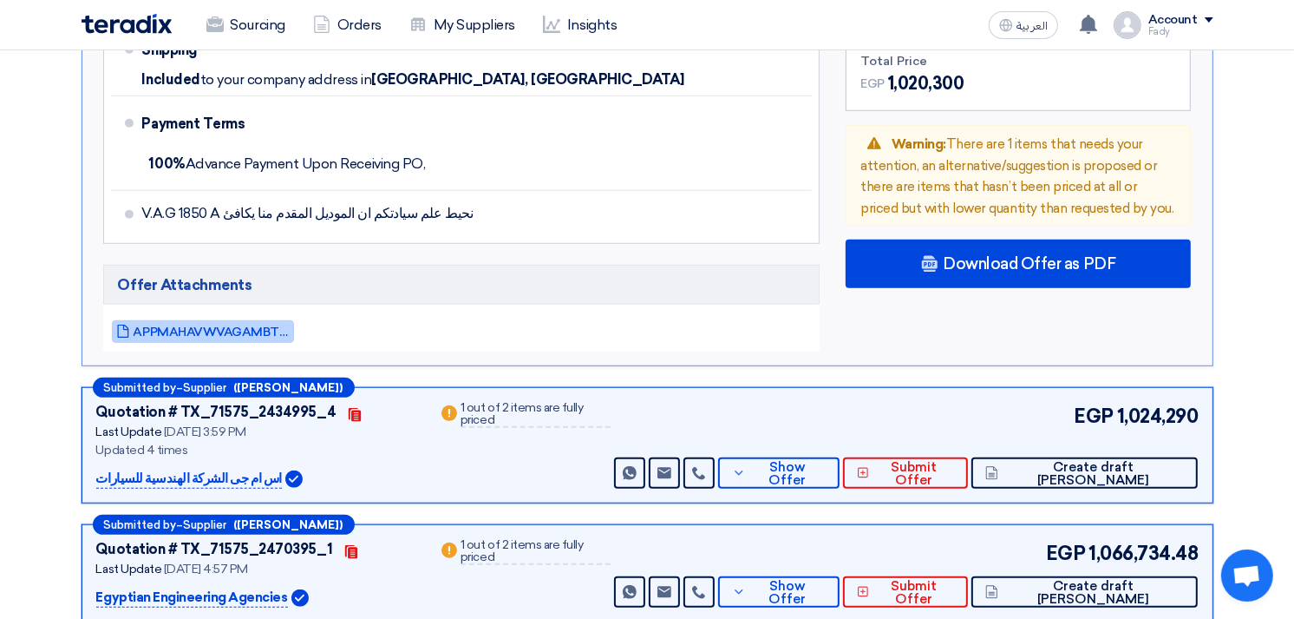
click at [246, 325] on span "APPMAHAVWVAGAMBTEUROSYSTEMEN_1759407492530.pdf" at bounding box center [212, 331] width 156 height 13
click at [1264, 335] on section "Received offers 8 Offers Excel Sheet Comparison Digital Offers Comparison Sort …" at bounding box center [647, 173] width 1294 height 1872
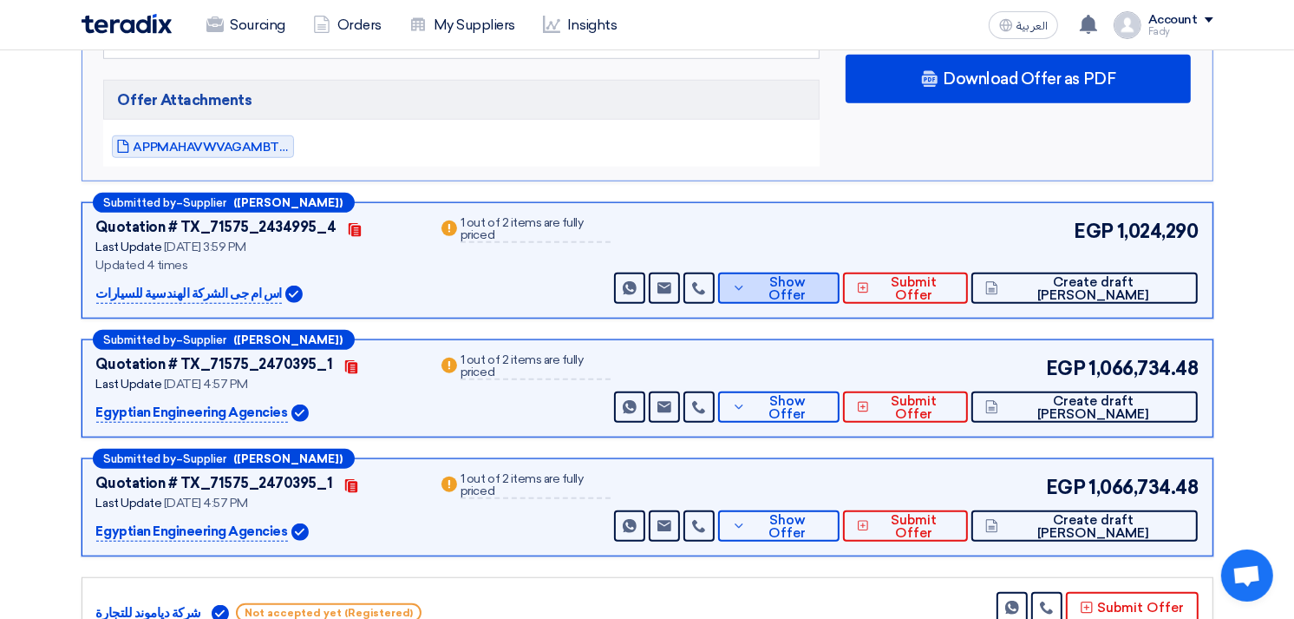
scroll to position [1156, 0]
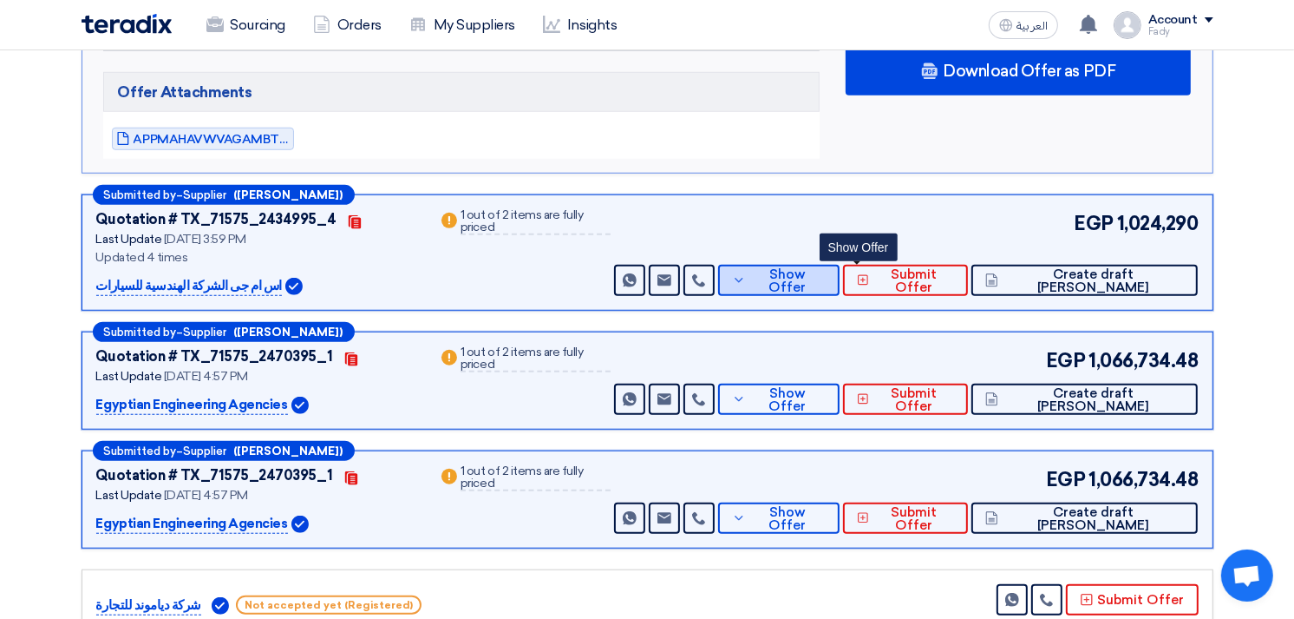
click at [826, 278] on span "Show Offer" at bounding box center [787, 281] width 75 height 26
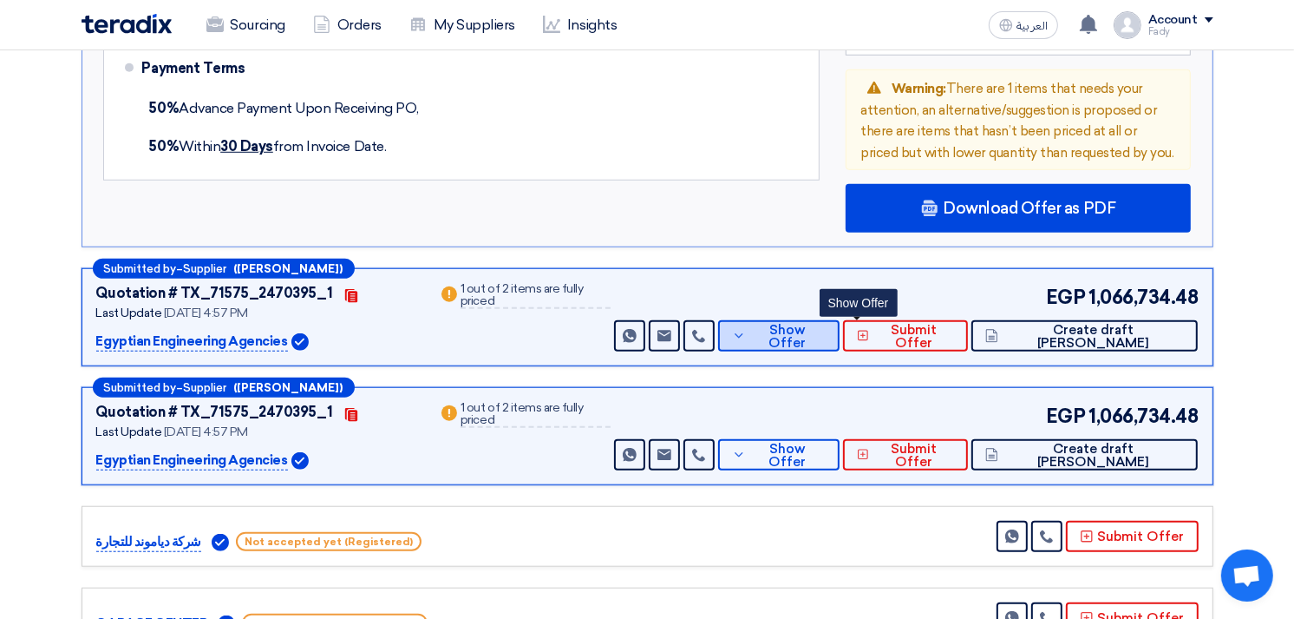
click at [826, 332] on span "Show Offer" at bounding box center [787, 337] width 75 height 26
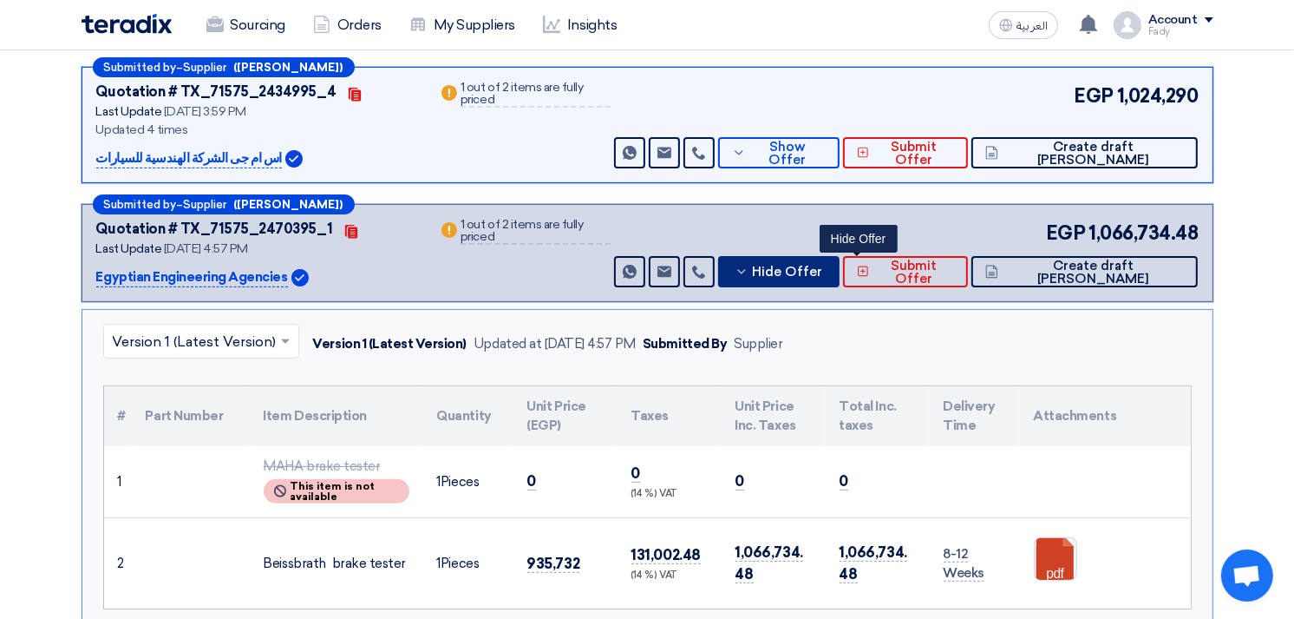
scroll to position [385, 0]
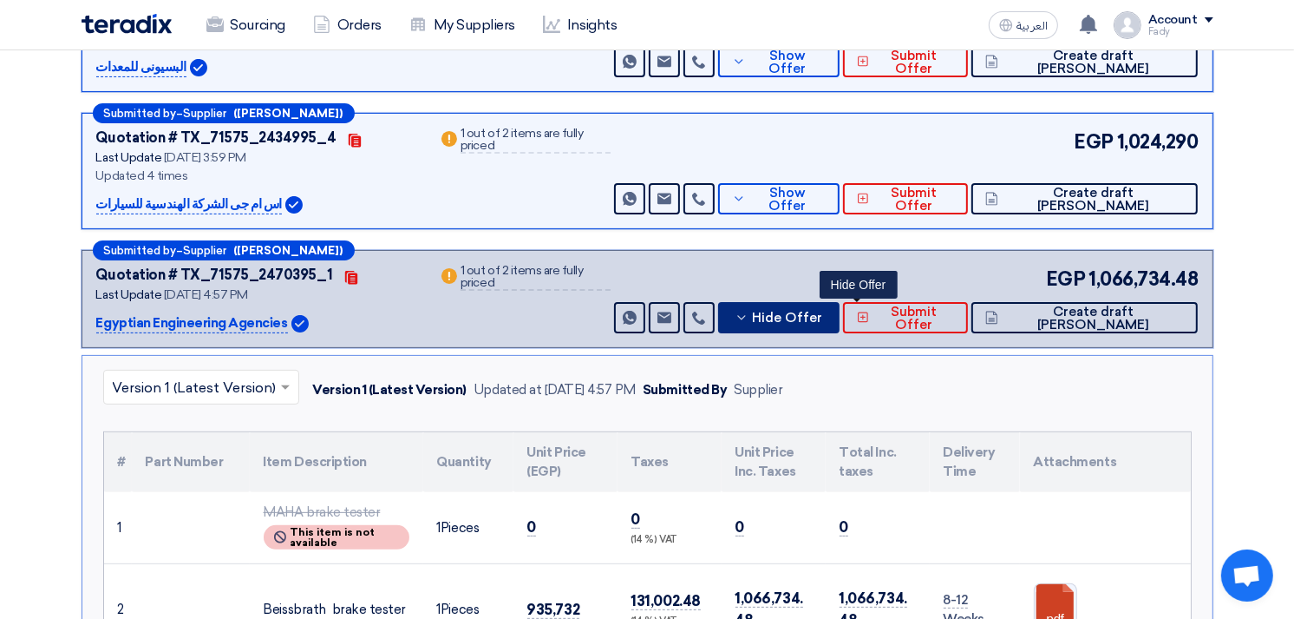
click at [823, 311] on span "Hide Offer" at bounding box center [788, 317] width 70 height 13
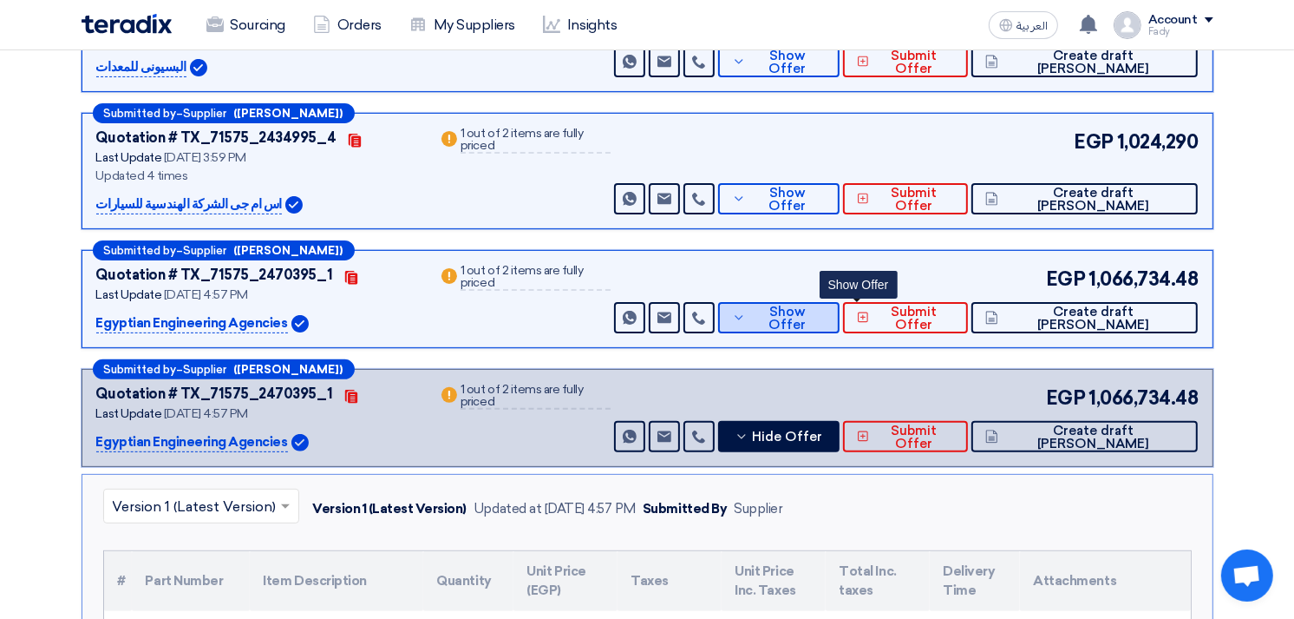
click at [826, 311] on span "Show Offer" at bounding box center [787, 318] width 75 height 26
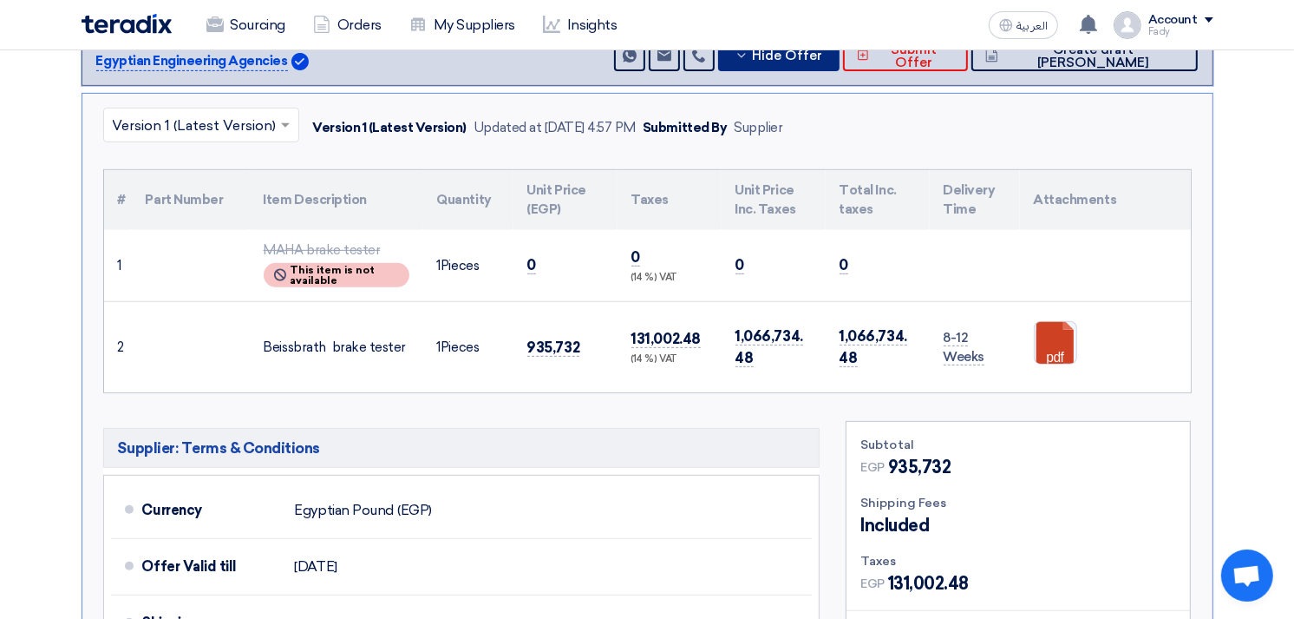
scroll to position [674, 0]
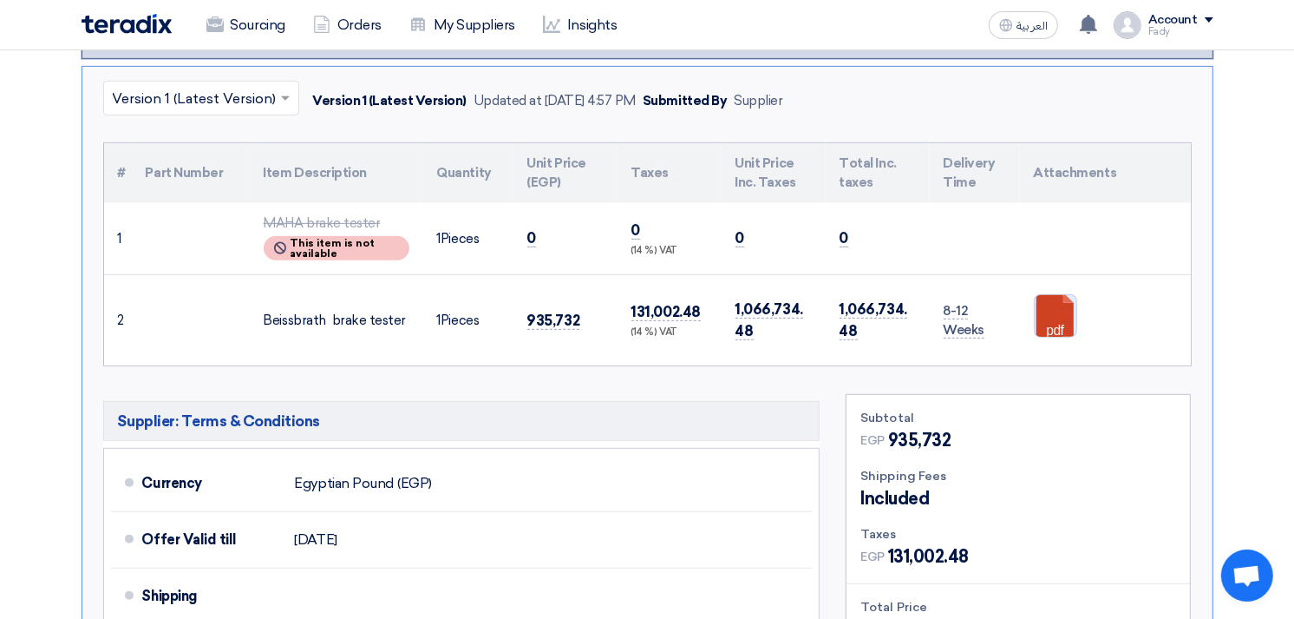
click at [1057, 315] on link at bounding box center [1104, 347] width 139 height 104
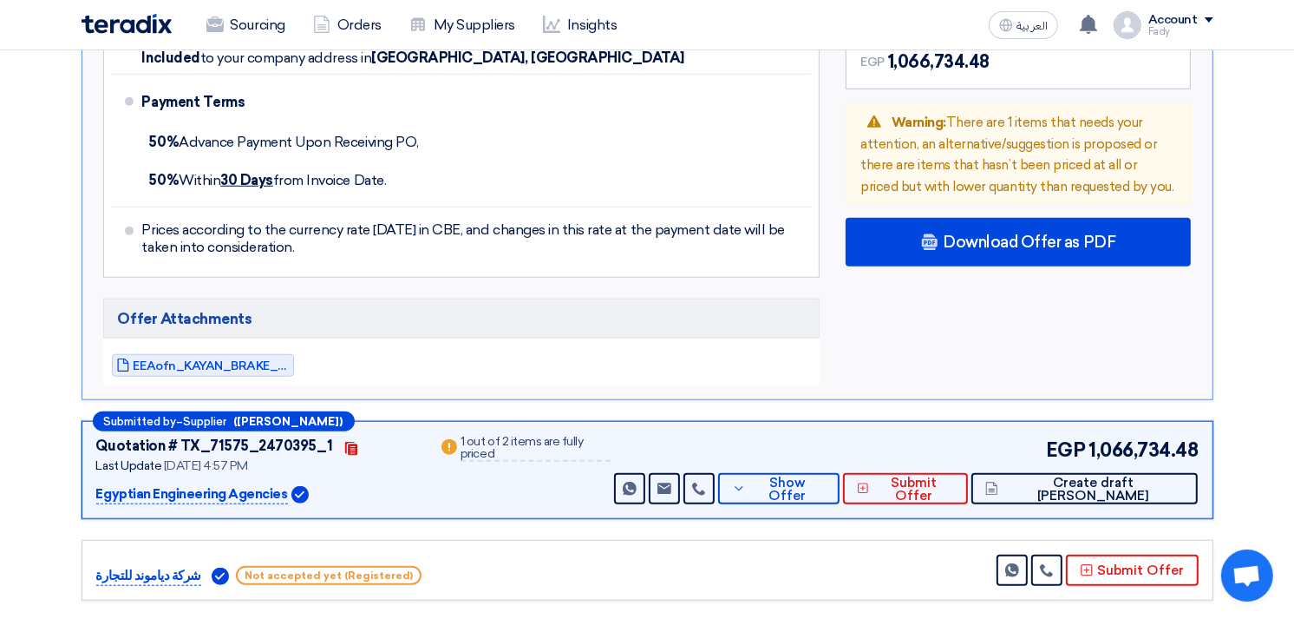
scroll to position [1253, 0]
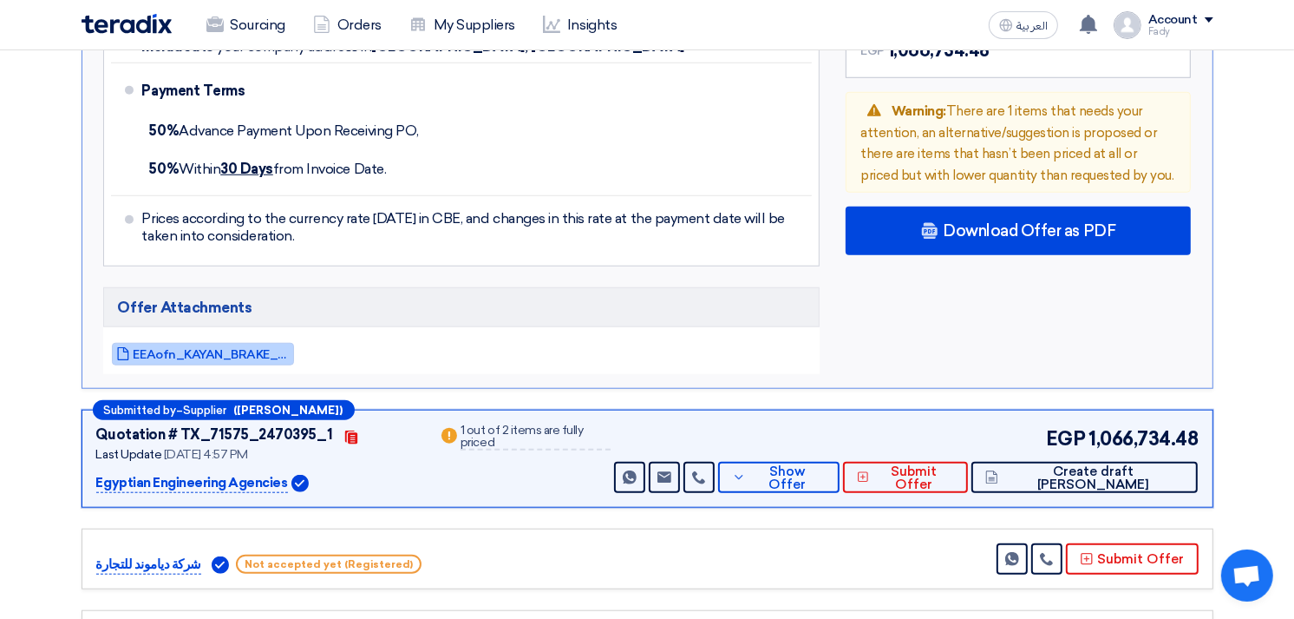
click at [228, 348] on span "EEAofn_KAYAN_BRAKE_TESTER_1759845436629.pdf" at bounding box center [212, 354] width 156 height 13
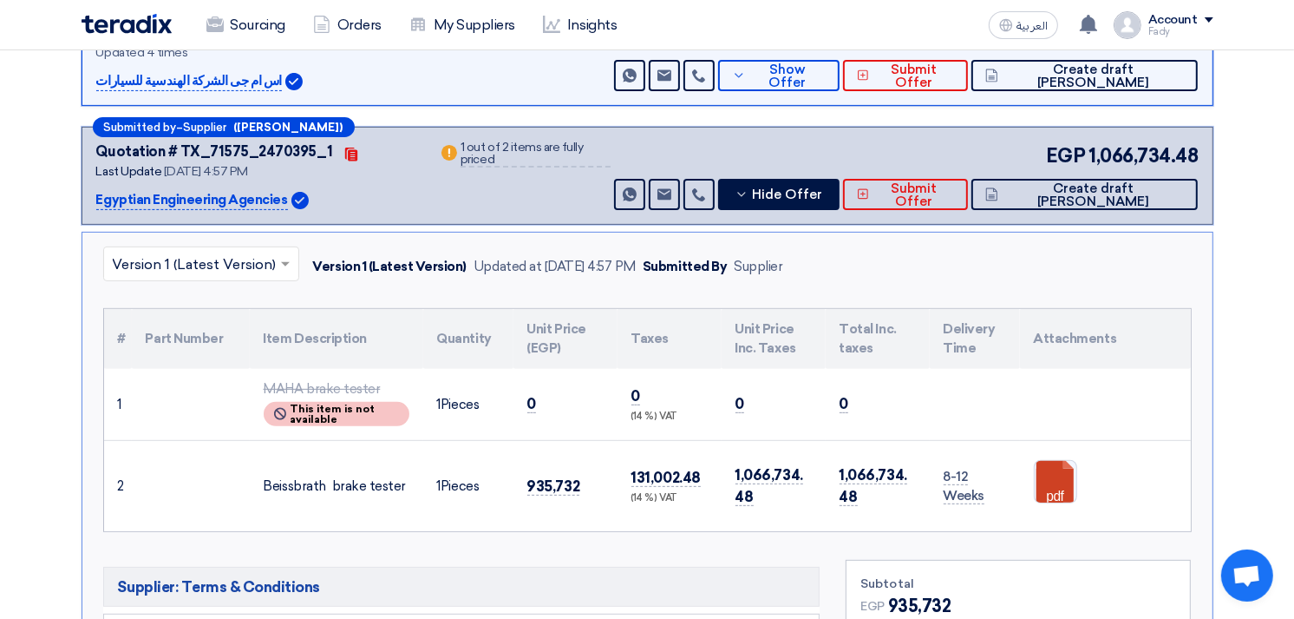
scroll to position [481, 0]
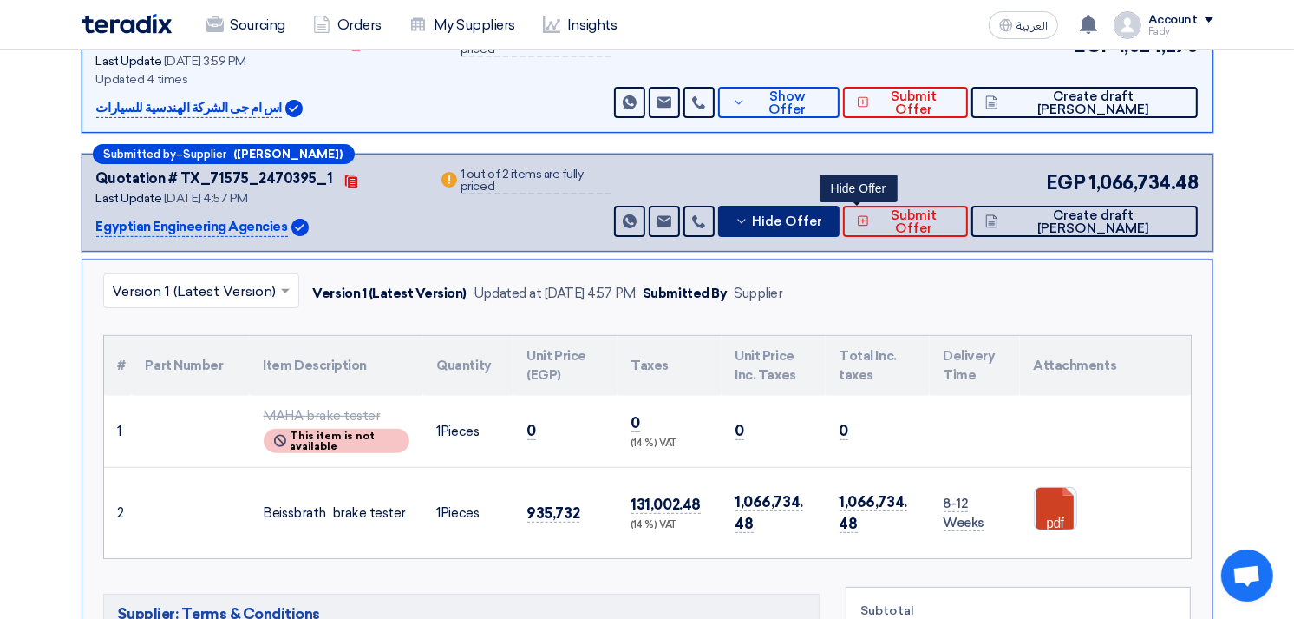
click at [749, 214] on icon at bounding box center [742, 221] width 14 height 14
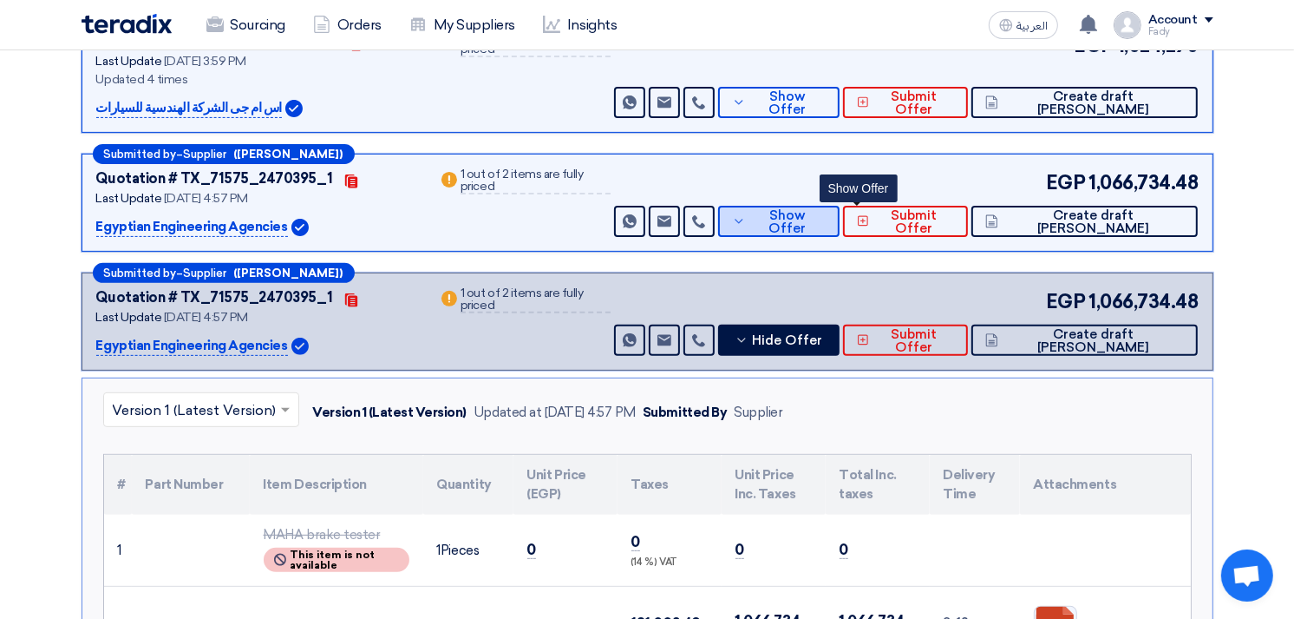
click at [831, 229] on button "Show Offer" at bounding box center [778, 221] width 121 height 31
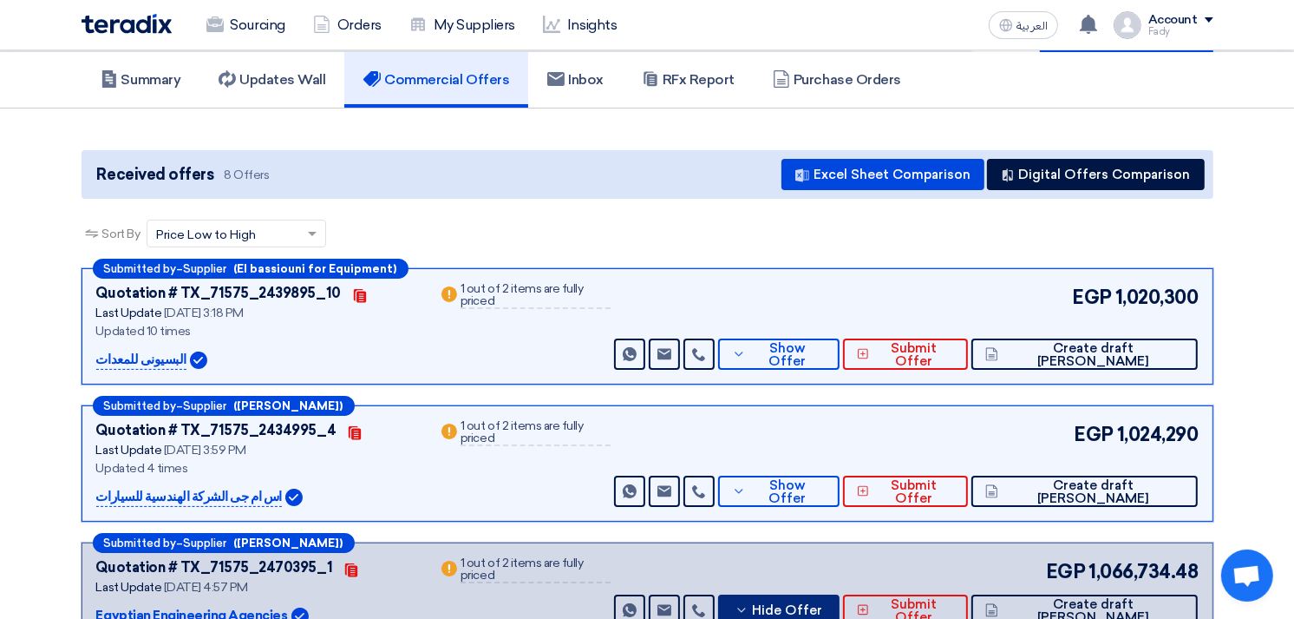
scroll to position [0, 0]
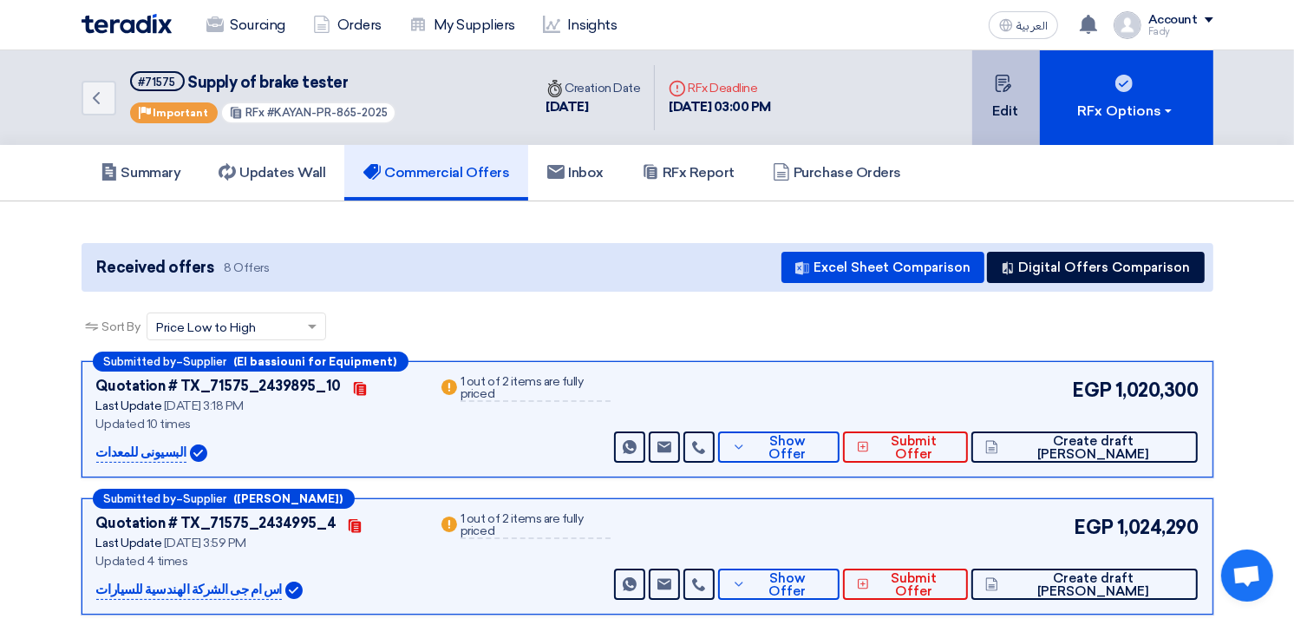
click at [1009, 100] on button "Edit" at bounding box center [1006, 97] width 68 height 95
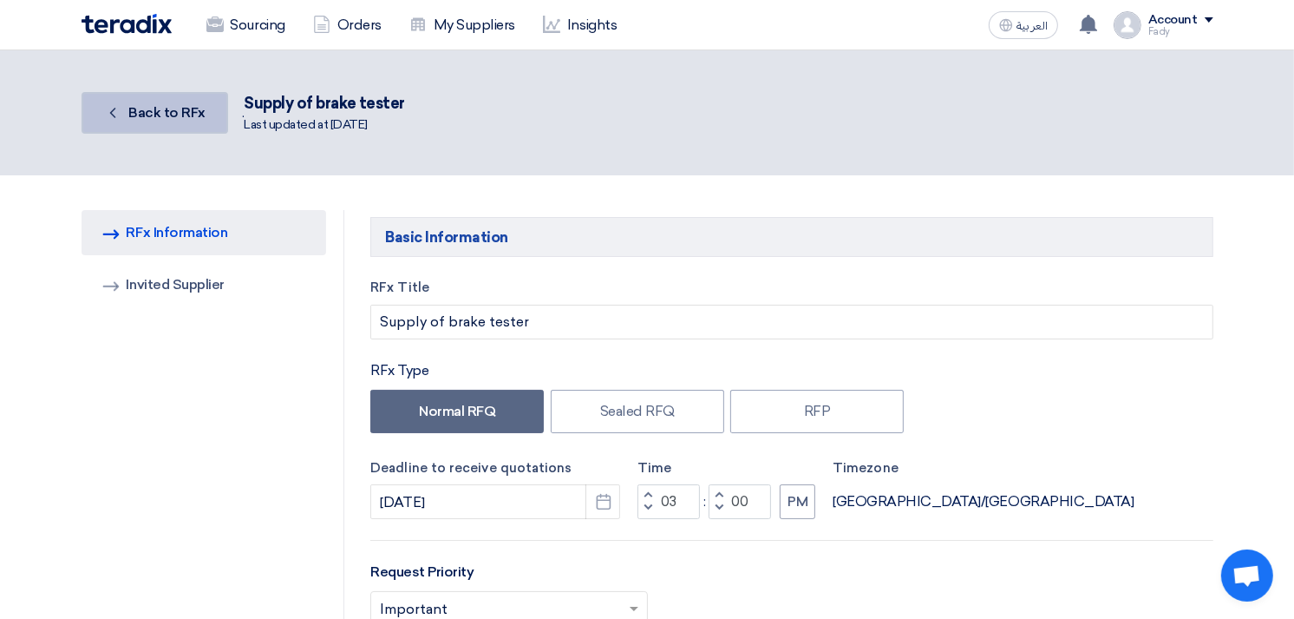
click at [178, 107] on span "Back to RFx" at bounding box center [166, 112] width 77 height 16
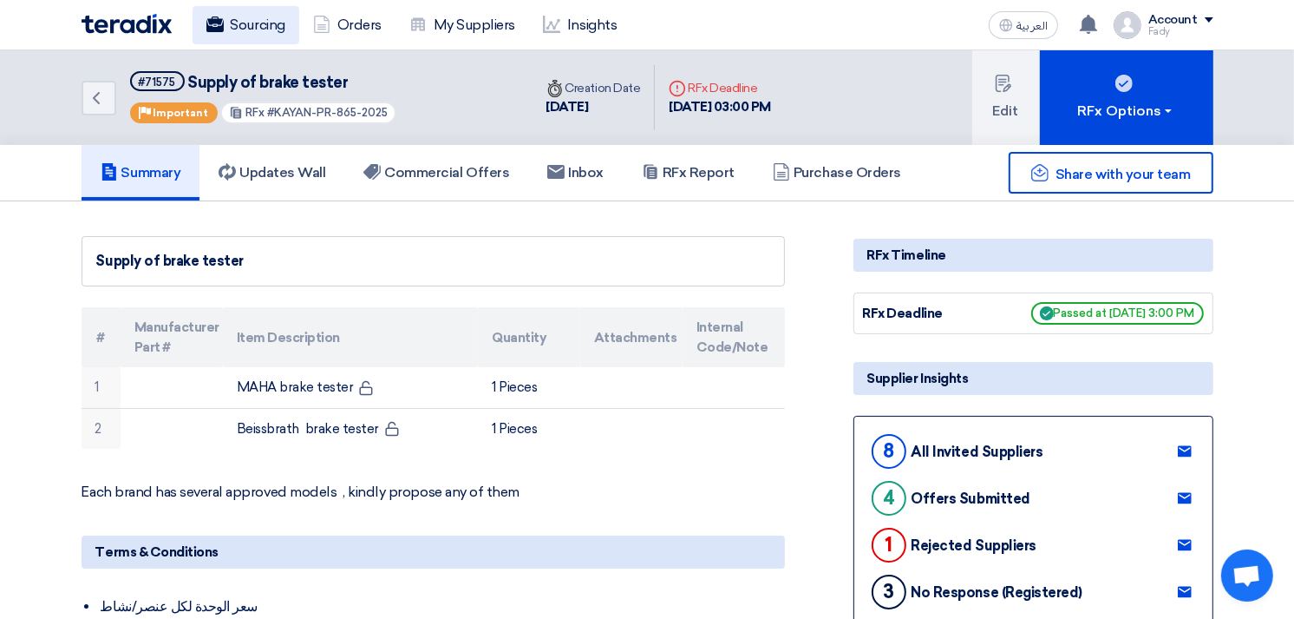
click at [236, 23] on link "Sourcing" at bounding box center [246, 25] width 107 height 38
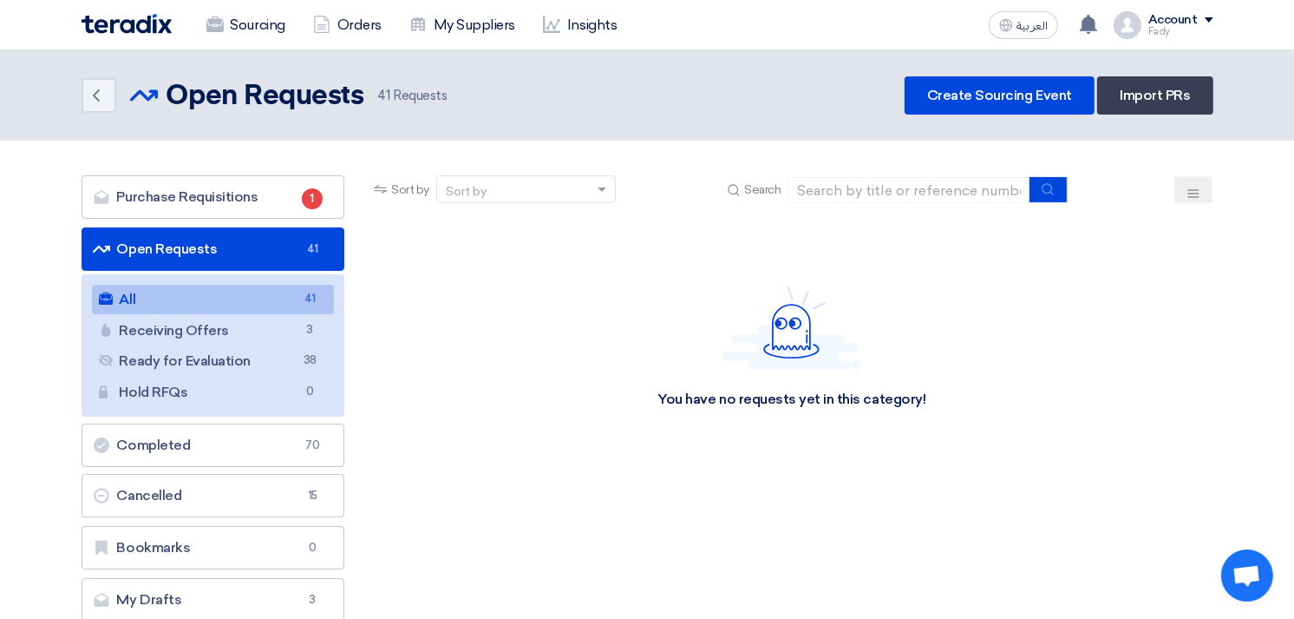
click at [226, 298] on link "All All 41" at bounding box center [213, 299] width 243 height 29
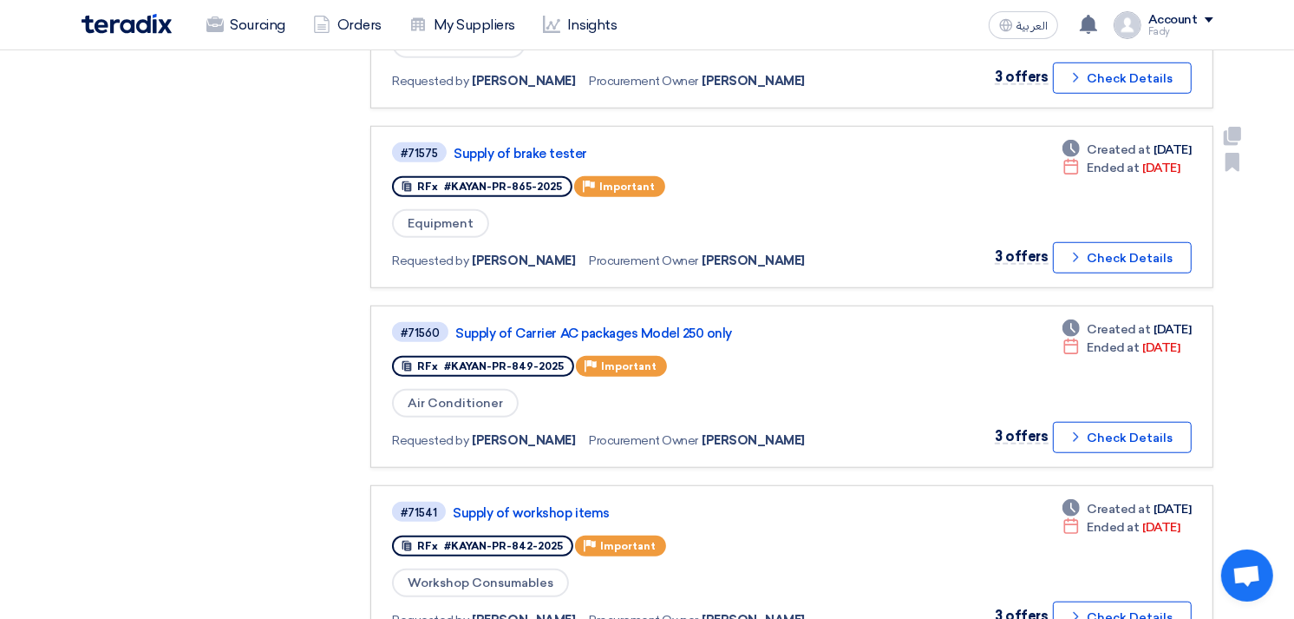
scroll to position [1060, 0]
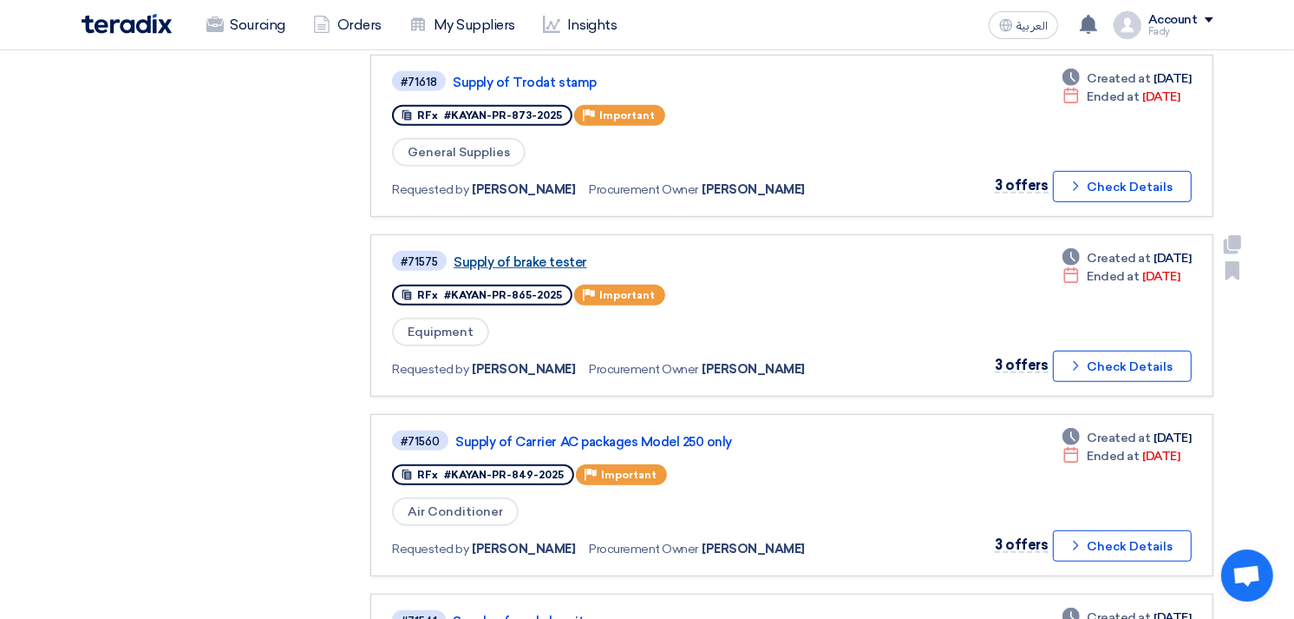
click at [534, 254] on link "Supply of brake tester" at bounding box center [671, 262] width 434 height 16
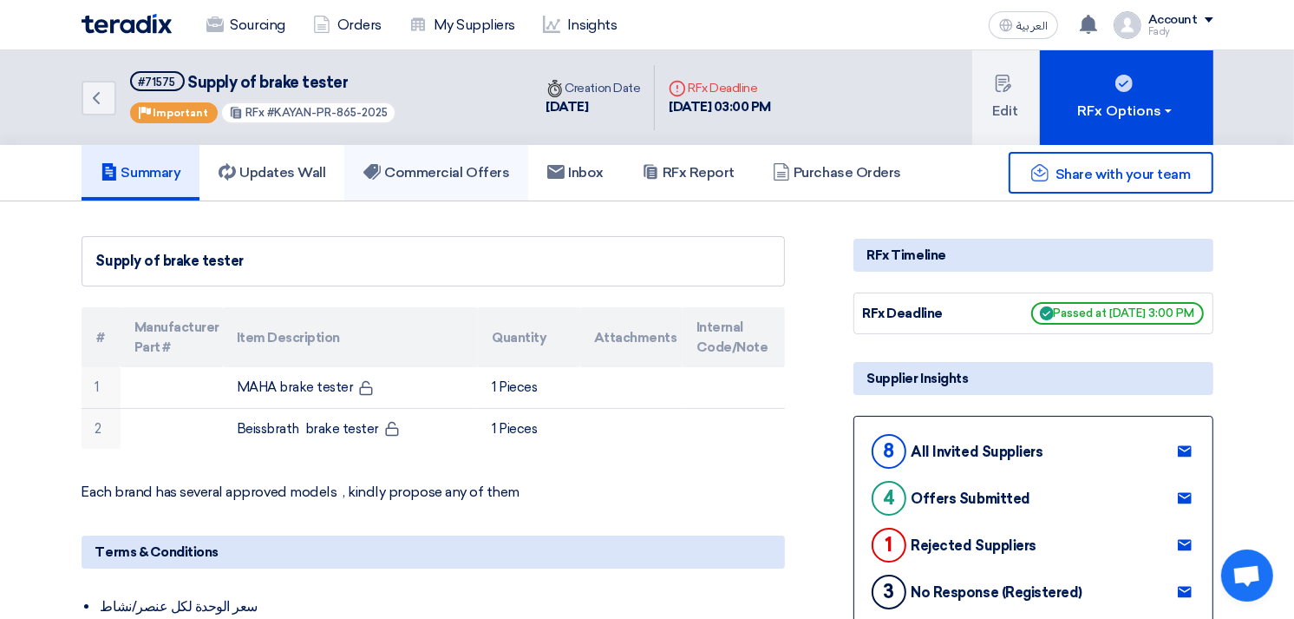
click at [443, 164] on h5 "Commercial Offers" at bounding box center [436, 172] width 146 height 17
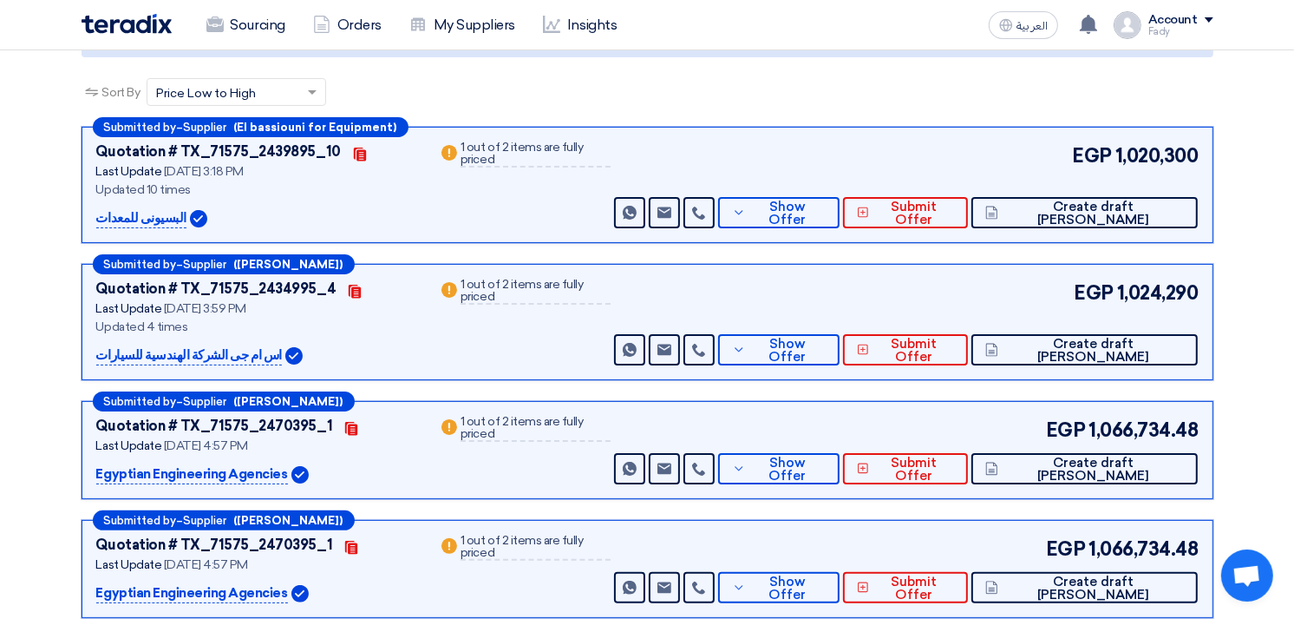
scroll to position [289, 0]
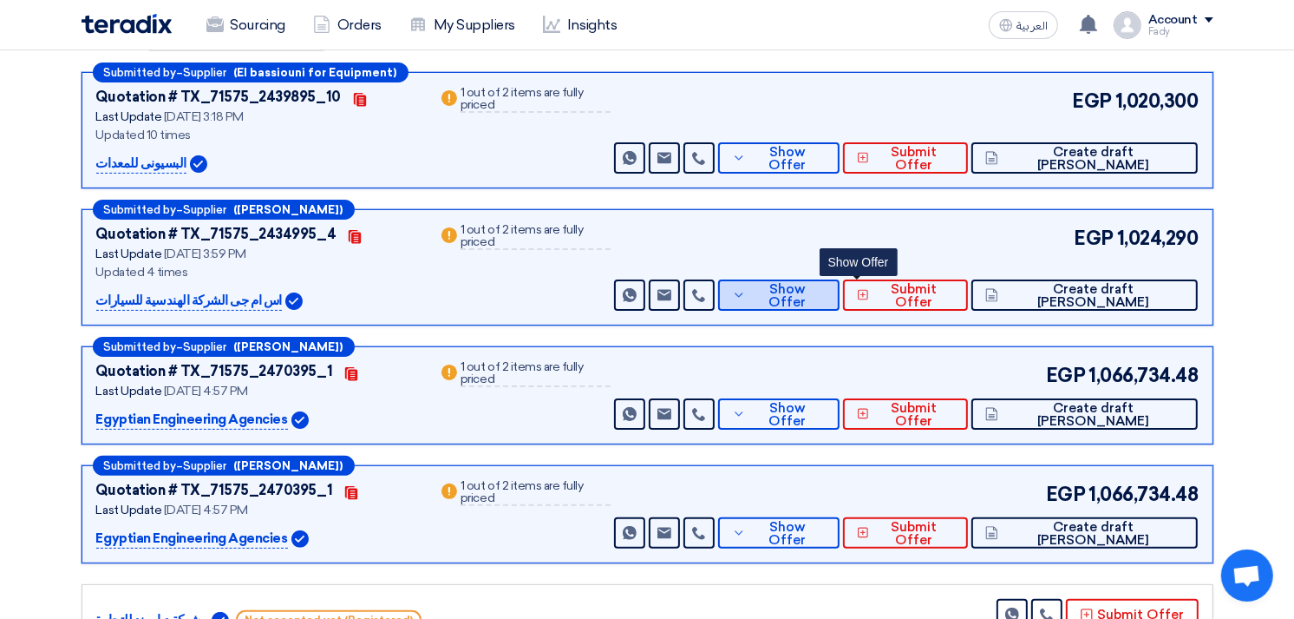
click at [826, 295] on span "Show Offer" at bounding box center [787, 296] width 75 height 26
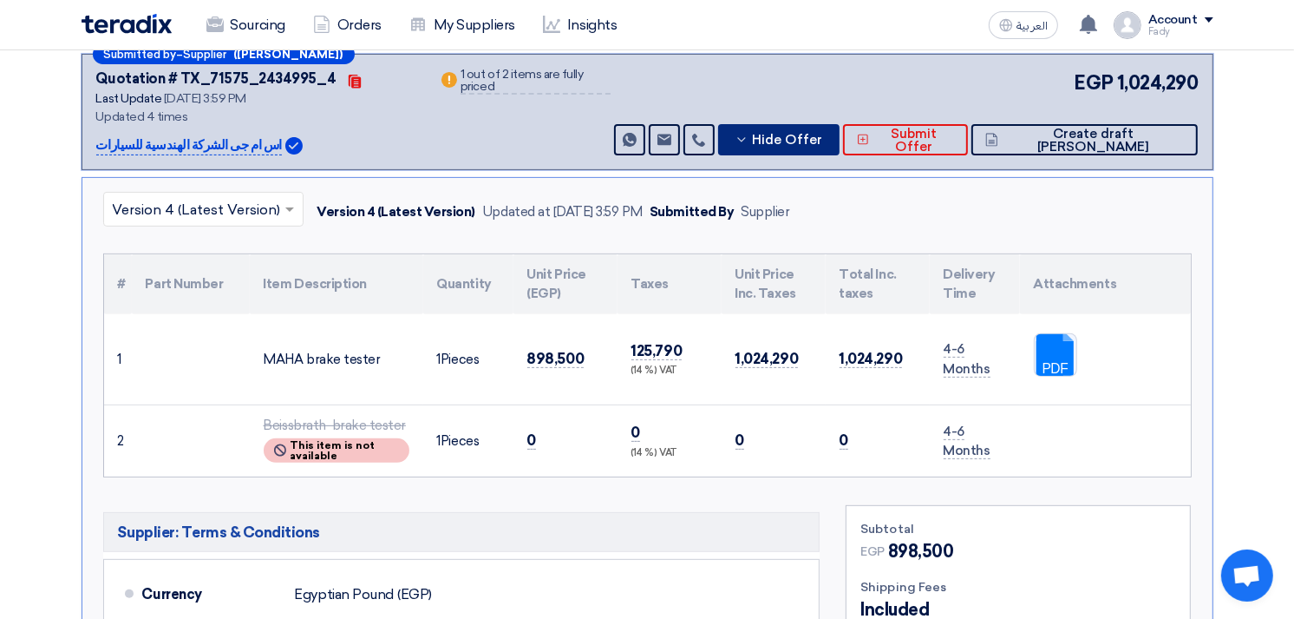
scroll to position [481, 0]
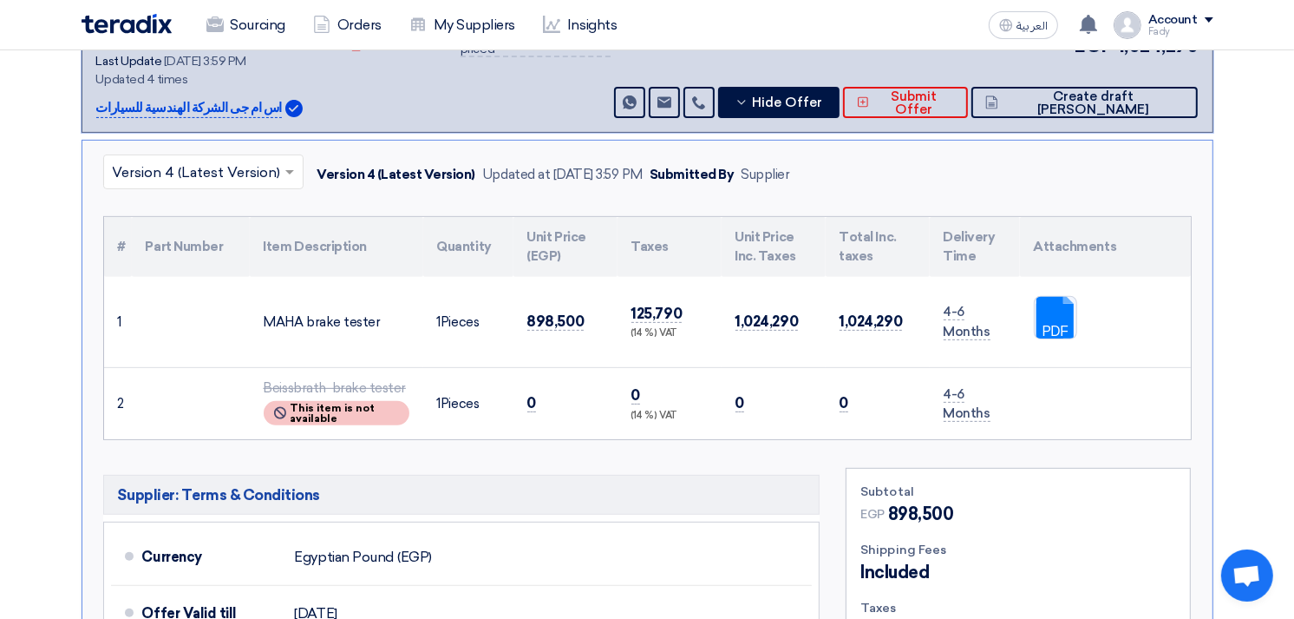
click at [1027, 304] on td "PDF" at bounding box center [1105, 322] width 171 height 91
click at [1037, 312] on link at bounding box center [1104, 349] width 139 height 104
